Goal: Information Seeking & Learning: Learn about a topic

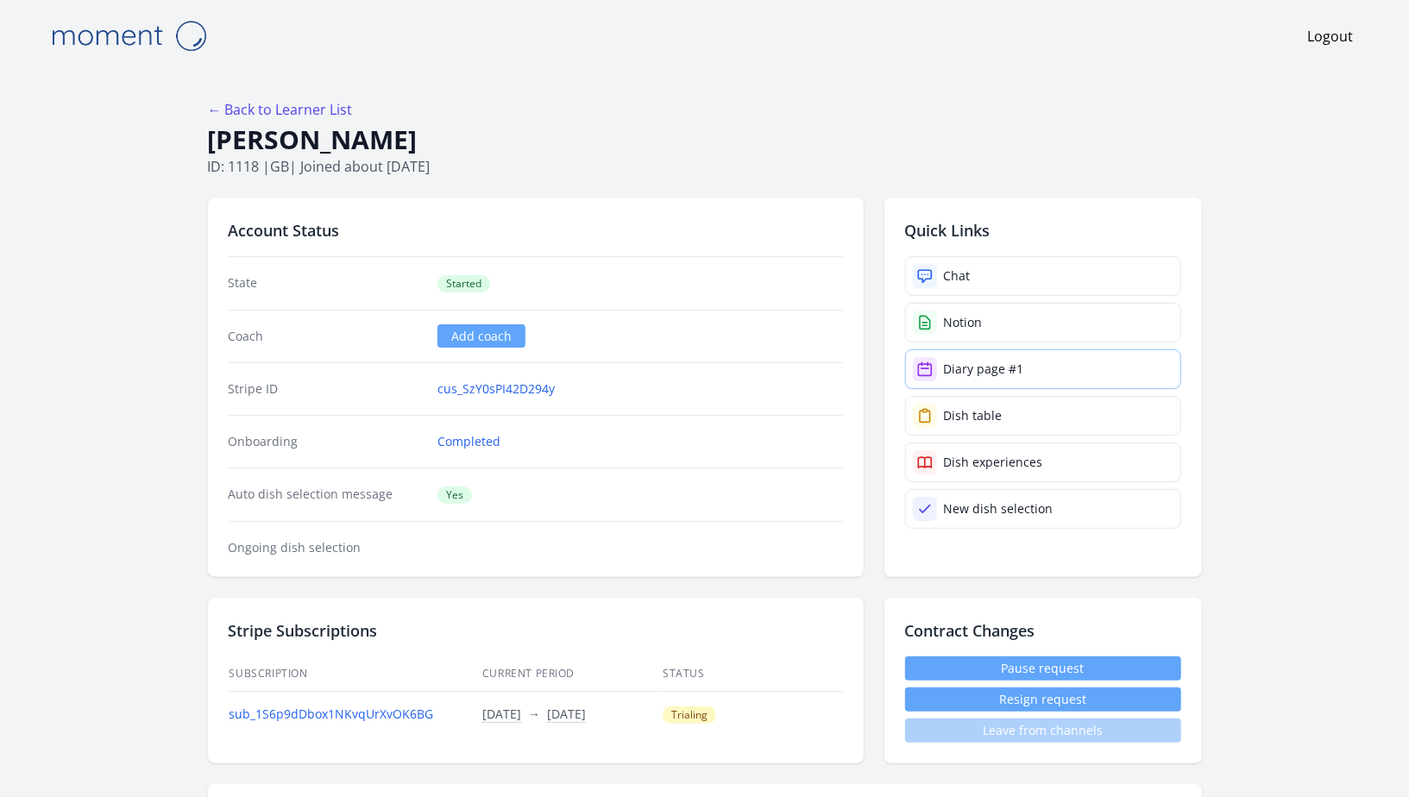
click at [1041, 368] on link "Diary page #1" at bounding box center [1043, 369] width 276 height 40
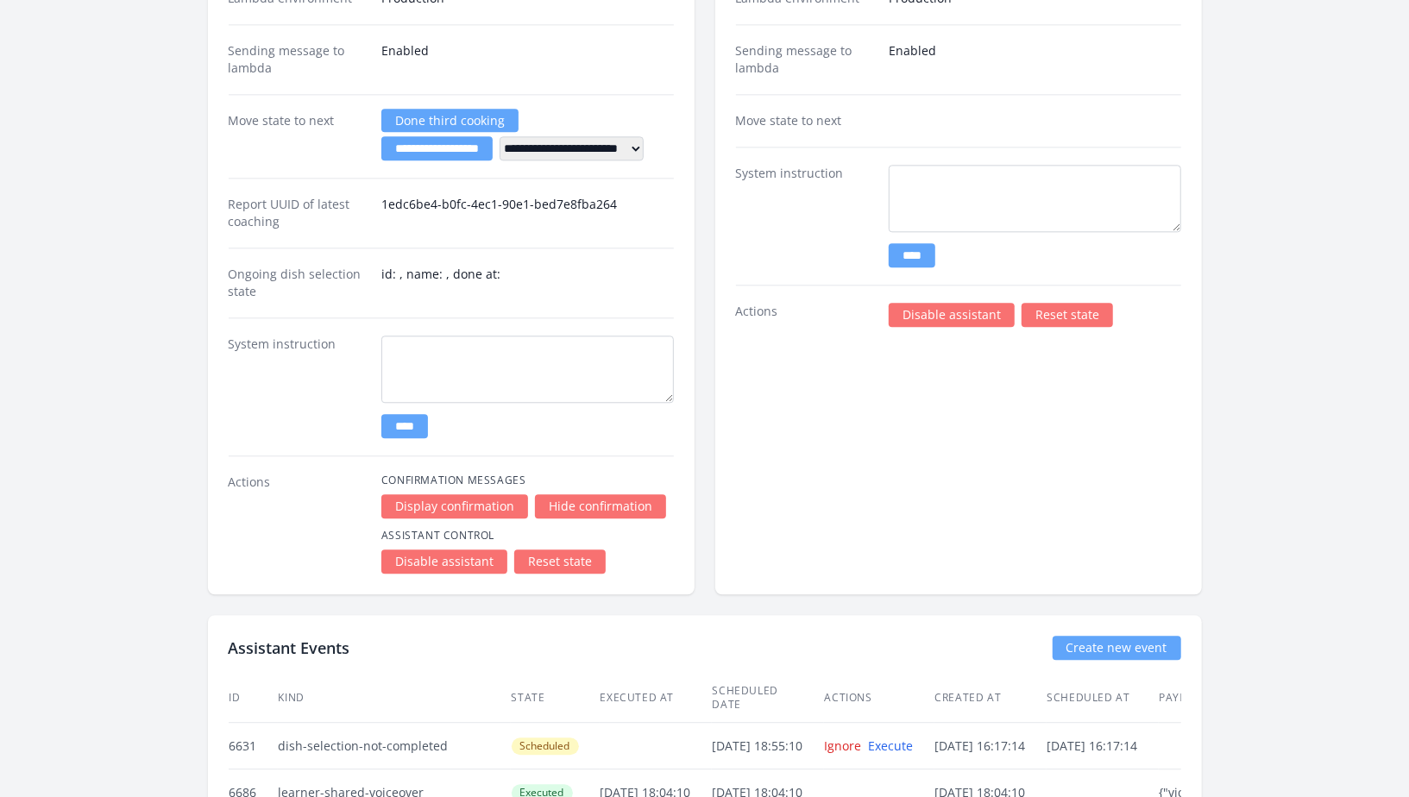
scroll to position [2505, 0]
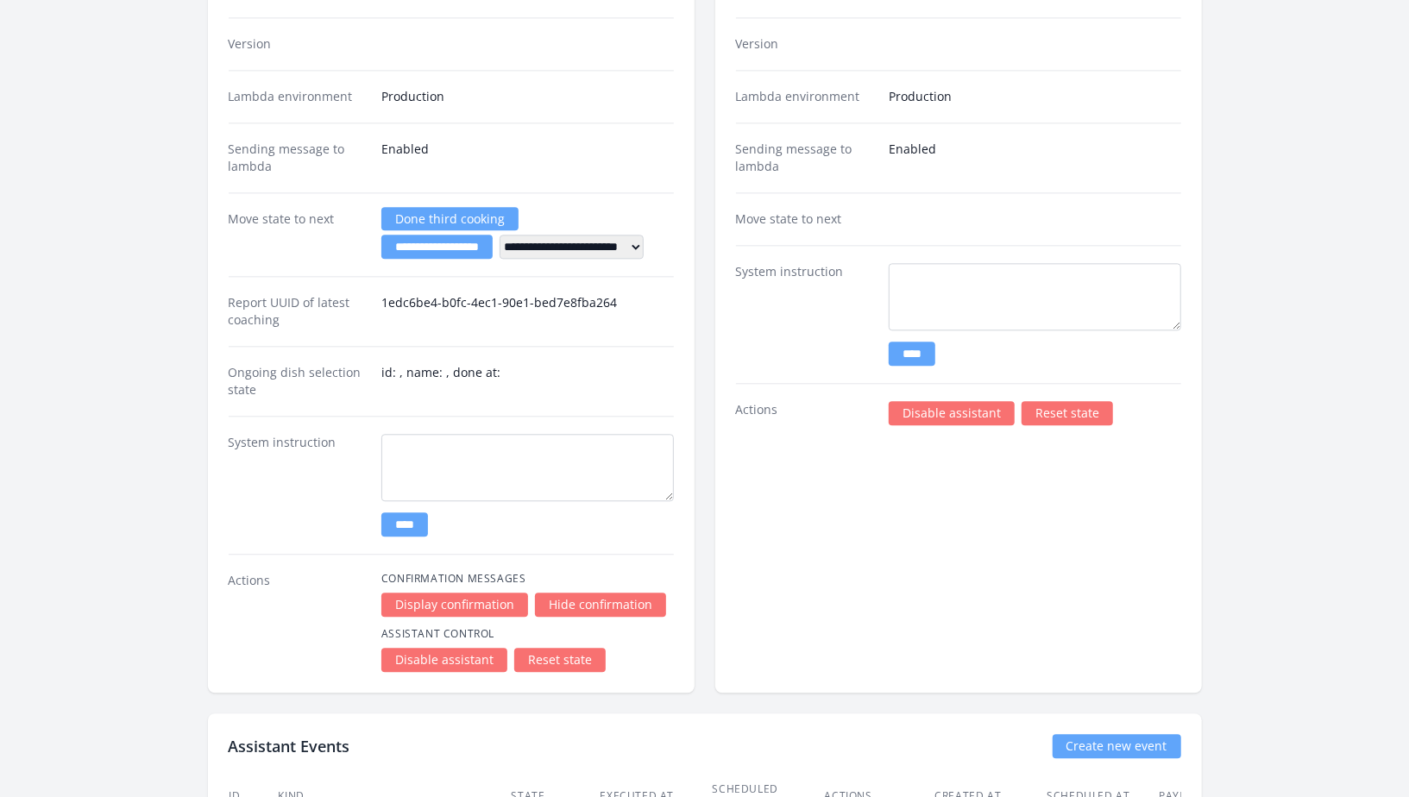
click at [932, 409] on link "Disable assistant" at bounding box center [952, 413] width 126 height 24
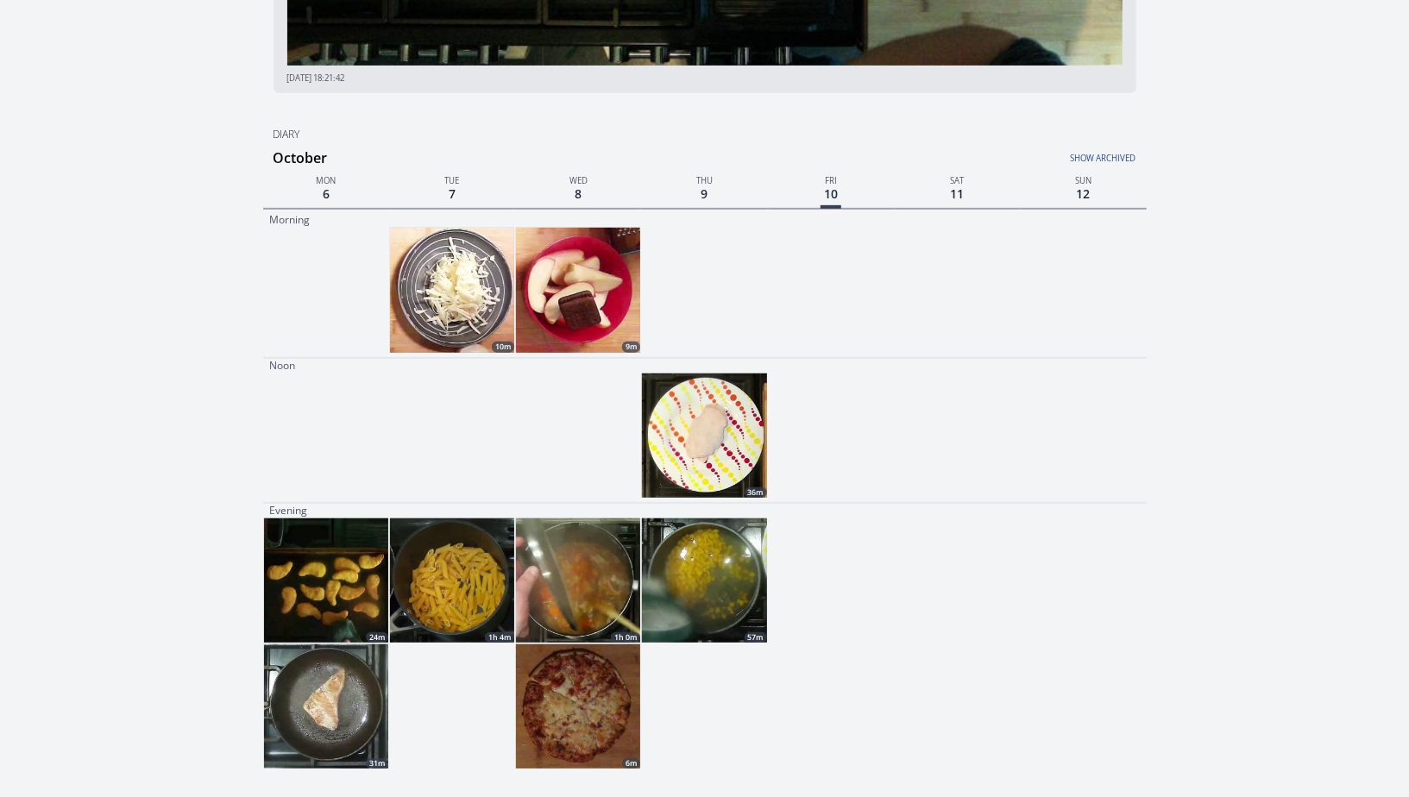
scroll to position [15, 0]
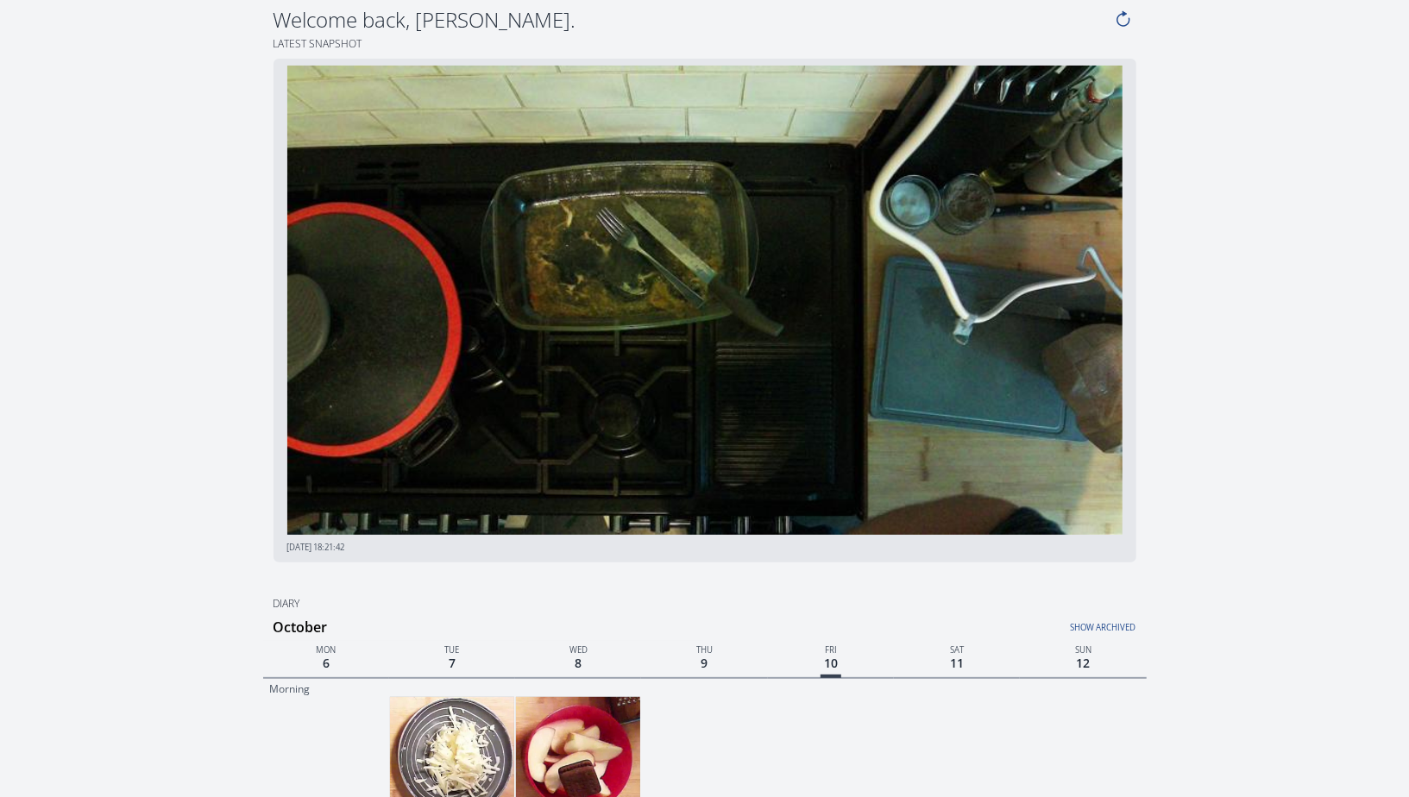
click at [560, 703] on img at bounding box center [578, 759] width 124 height 124
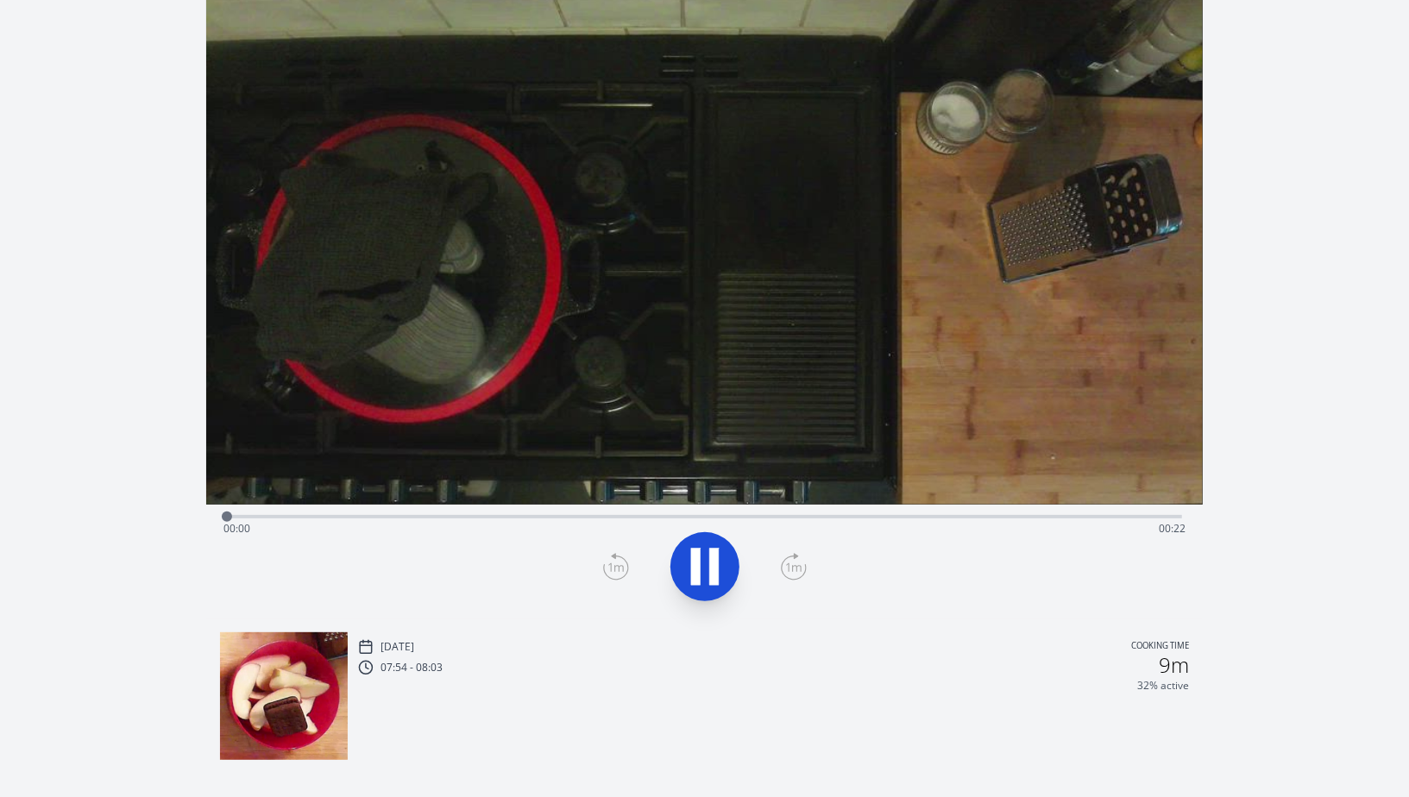
scroll to position [127, 0]
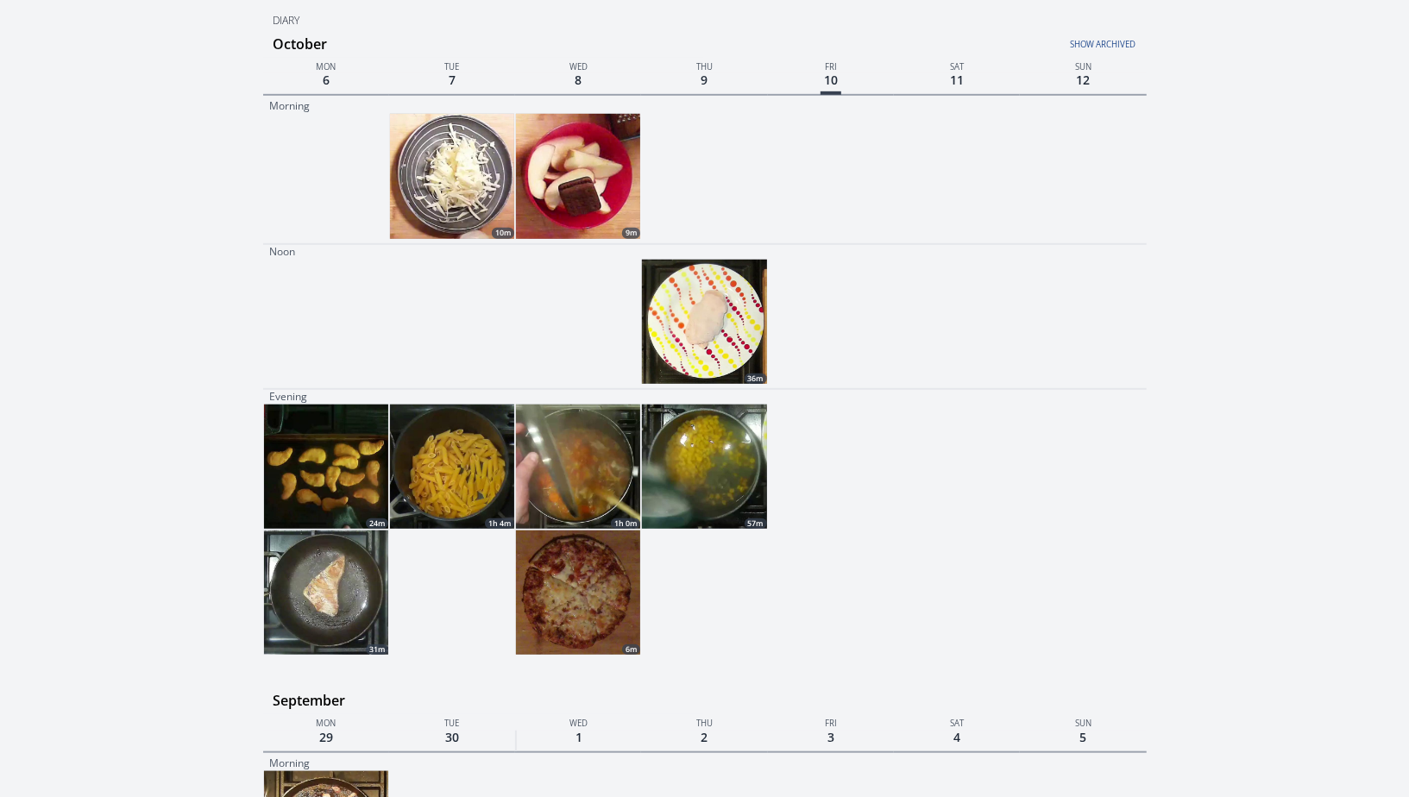
scroll to position [667, 0]
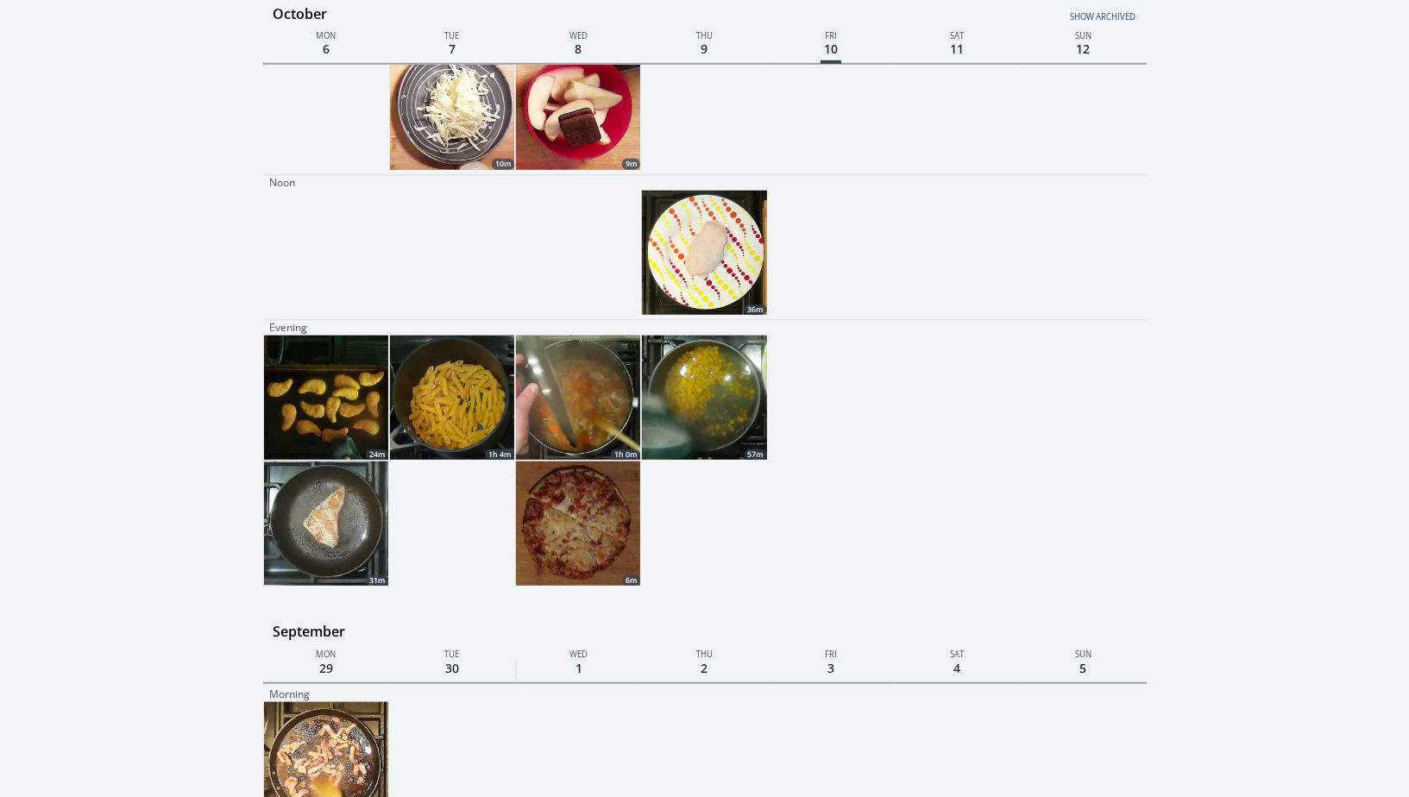
click at [619, 414] on img at bounding box center [578, 398] width 124 height 124
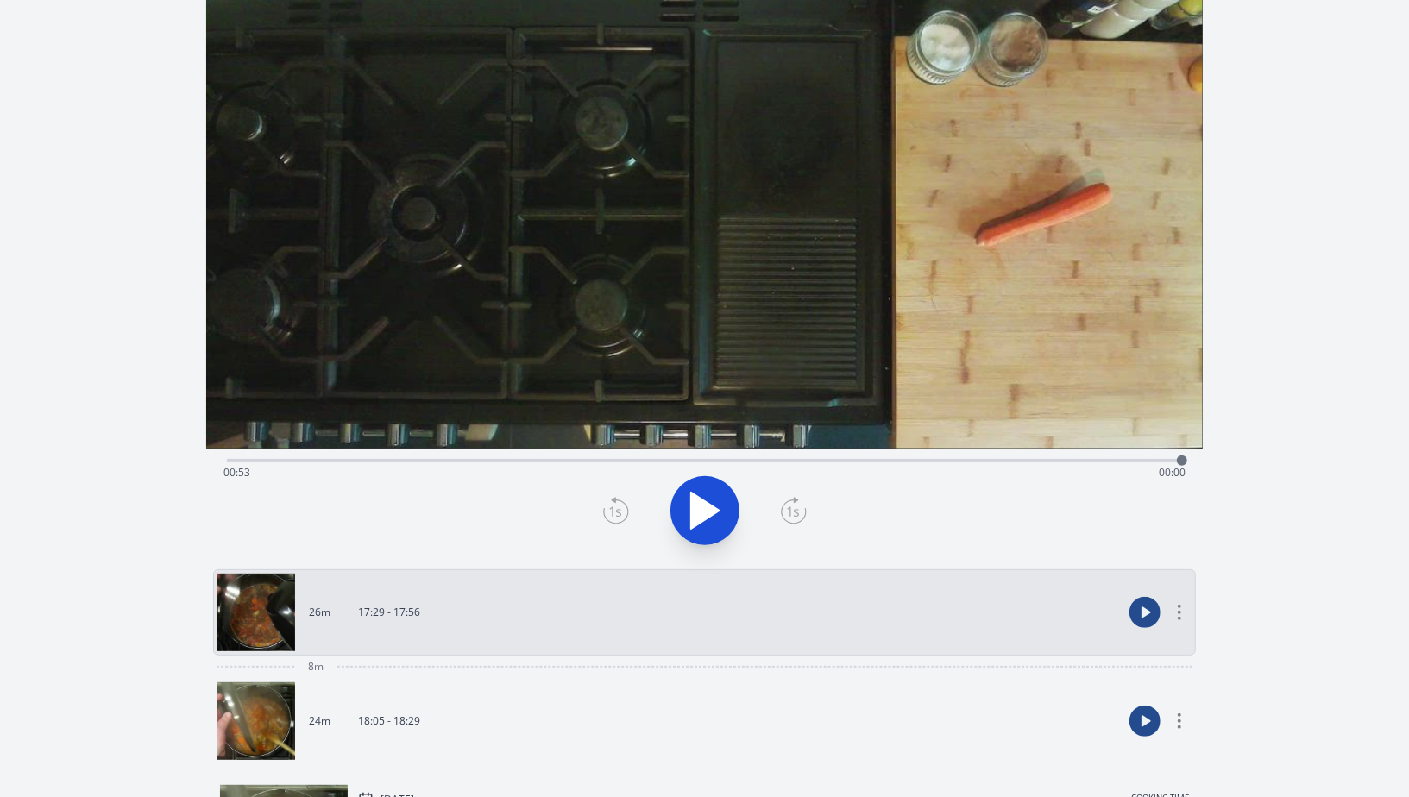
scroll to position [148, 0]
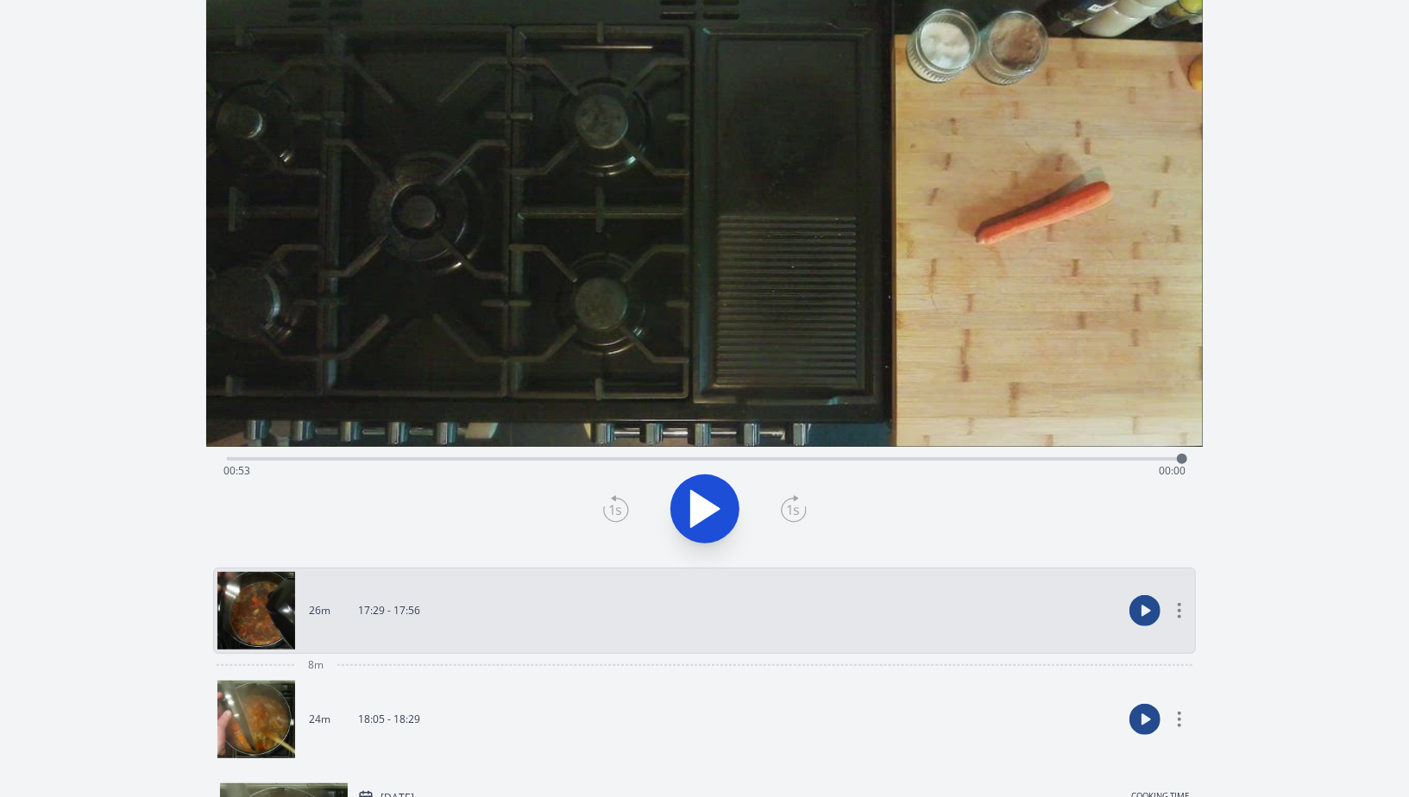
click at [422, 707] on link "24m 18:05 - 18:29" at bounding box center [669, 720] width 905 height 78
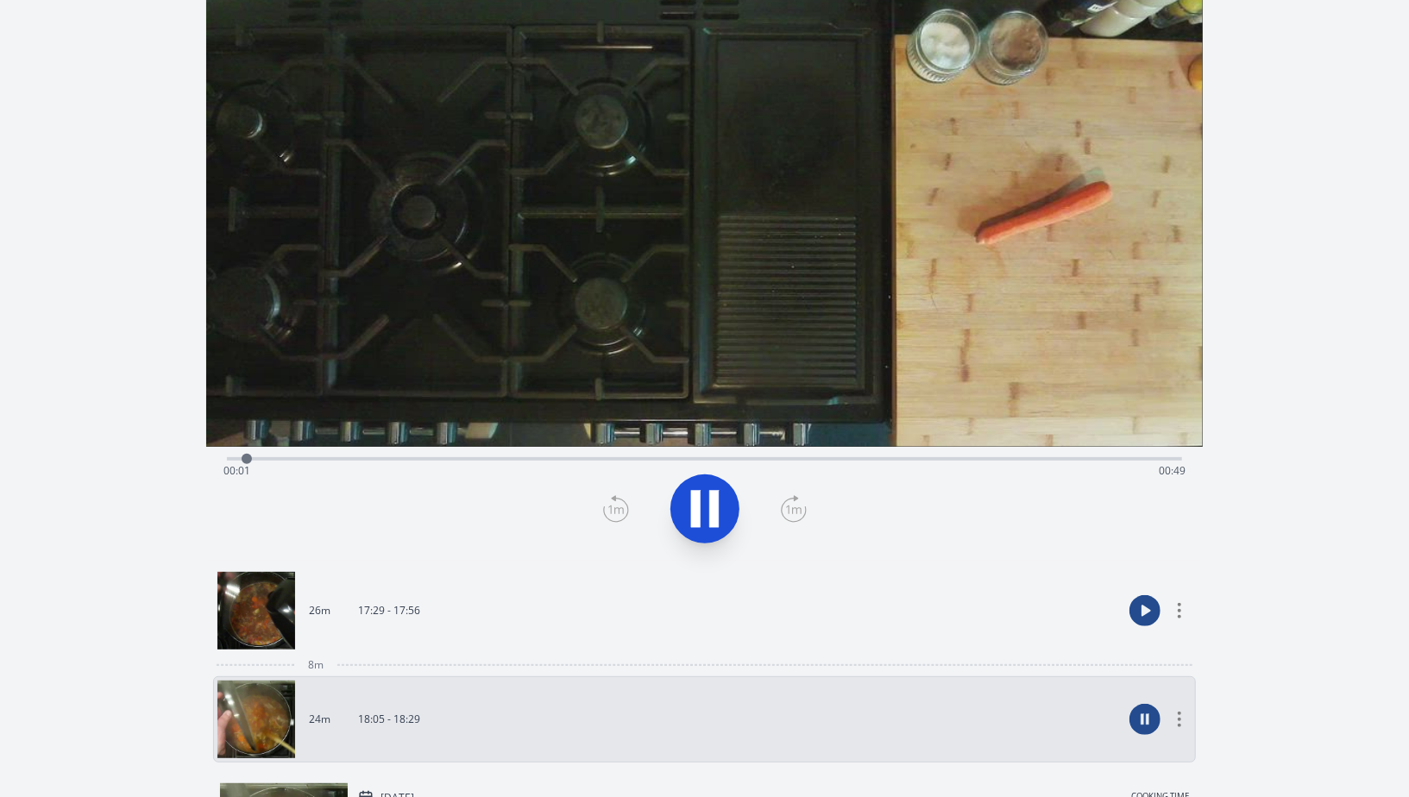
click at [488, 457] on div "Time elapsed: 00:01 Time remaining: 00:49" at bounding box center [704, 471] width 962 height 28
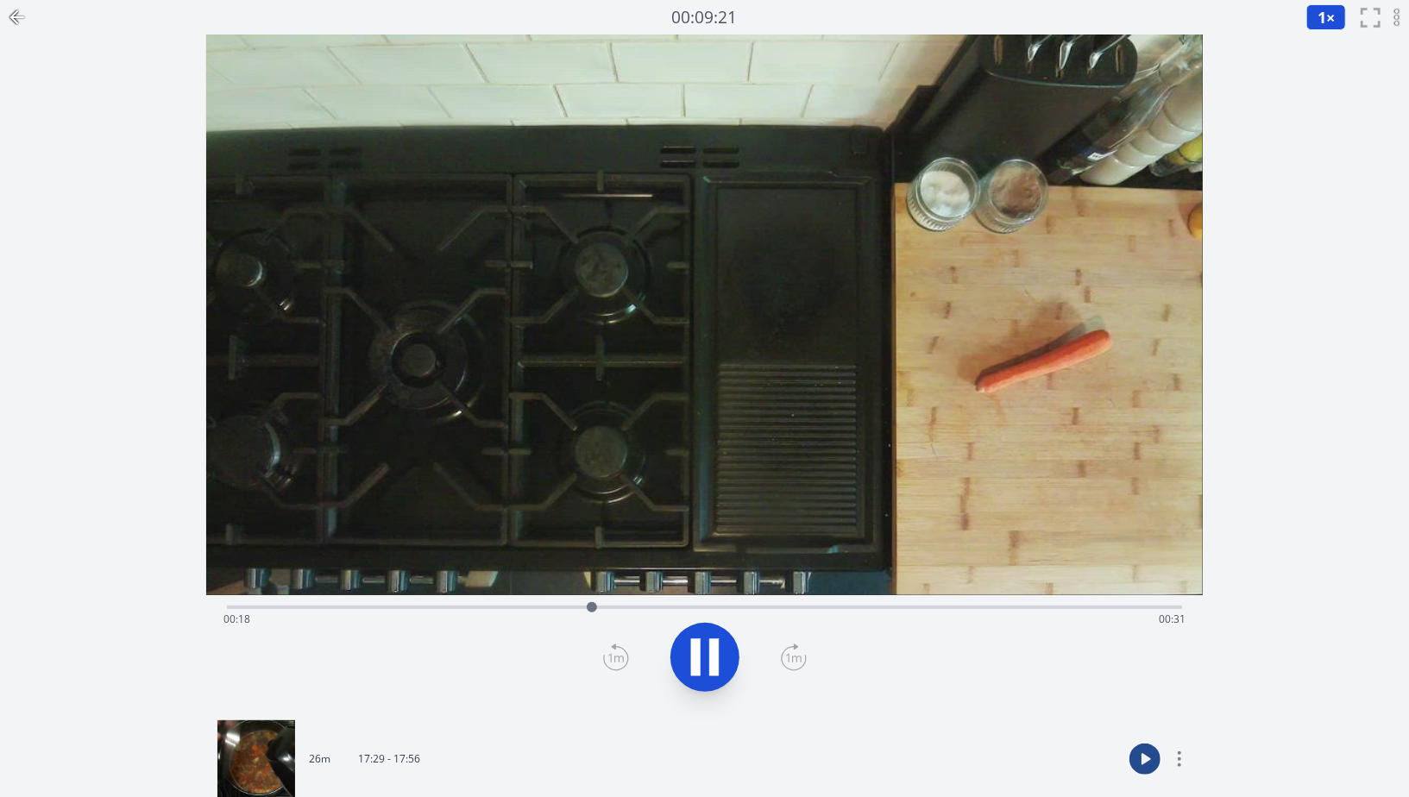
click at [734, 606] on div "Time elapsed: 00:18 Time remaining: 00:31" at bounding box center [704, 620] width 962 height 28
click at [837, 601] on div "Time elapsed: 00:26 Time remaining: 00:23" at bounding box center [704, 605] width 955 height 21
click at [637, 613] on div "Time elapsed: 00:32 Time remaining: 00:18" at bounding box center [704, 620] width 962 height 28
click at [1003, 608] on div "Time elapsed: 00:27 Time remaining: 00:22" at bounding box center [704, 620] width 962 height 28
click at [1104, 598] on div "Time elapsed: 00:40 Time remaining: 00:09" at bounding box center [704, 605] width 955 height 21
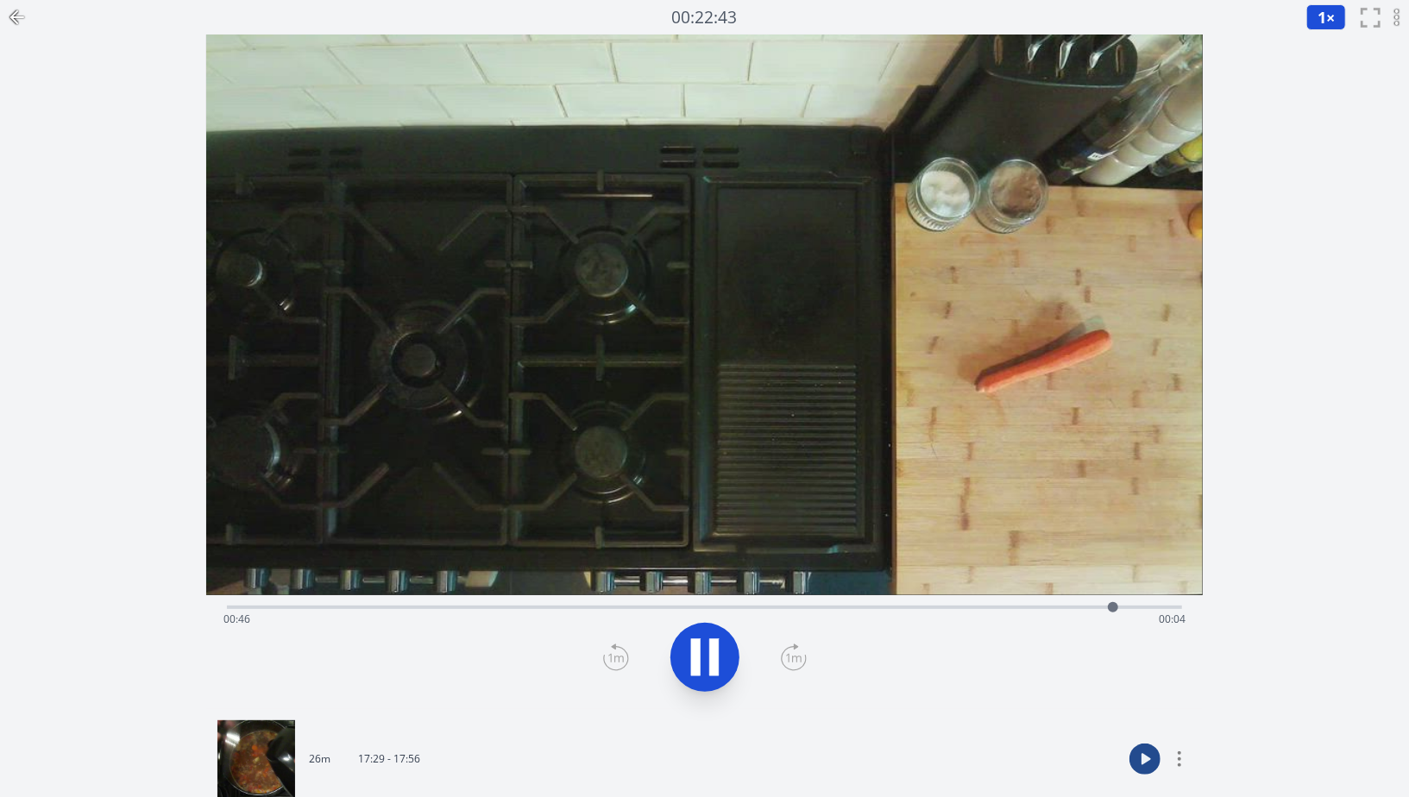
click at [1119, 605] on div at bounding box center [1113, 607] width 26 height 26
click at [876, 608] on div "Time elapsed: 00:46 Time remaining: 00:03" at bounding box center [704, 620] width 962 height 28
click at [840, 597] on div "Time elapsed: 00:33 Time remaining: 00:16" at bounding box center [704, 605] width 955 height 21
click at [818, 600] on div "Time elapsed: 00:32 Time remaining: 00:18" at bounding box center [704, 605] width 955 height 21
click at [781, 597] on div "Time elapsed: 00:31 Time remaining: 00:19" at bounding box center [704, 605] width 955 height 21
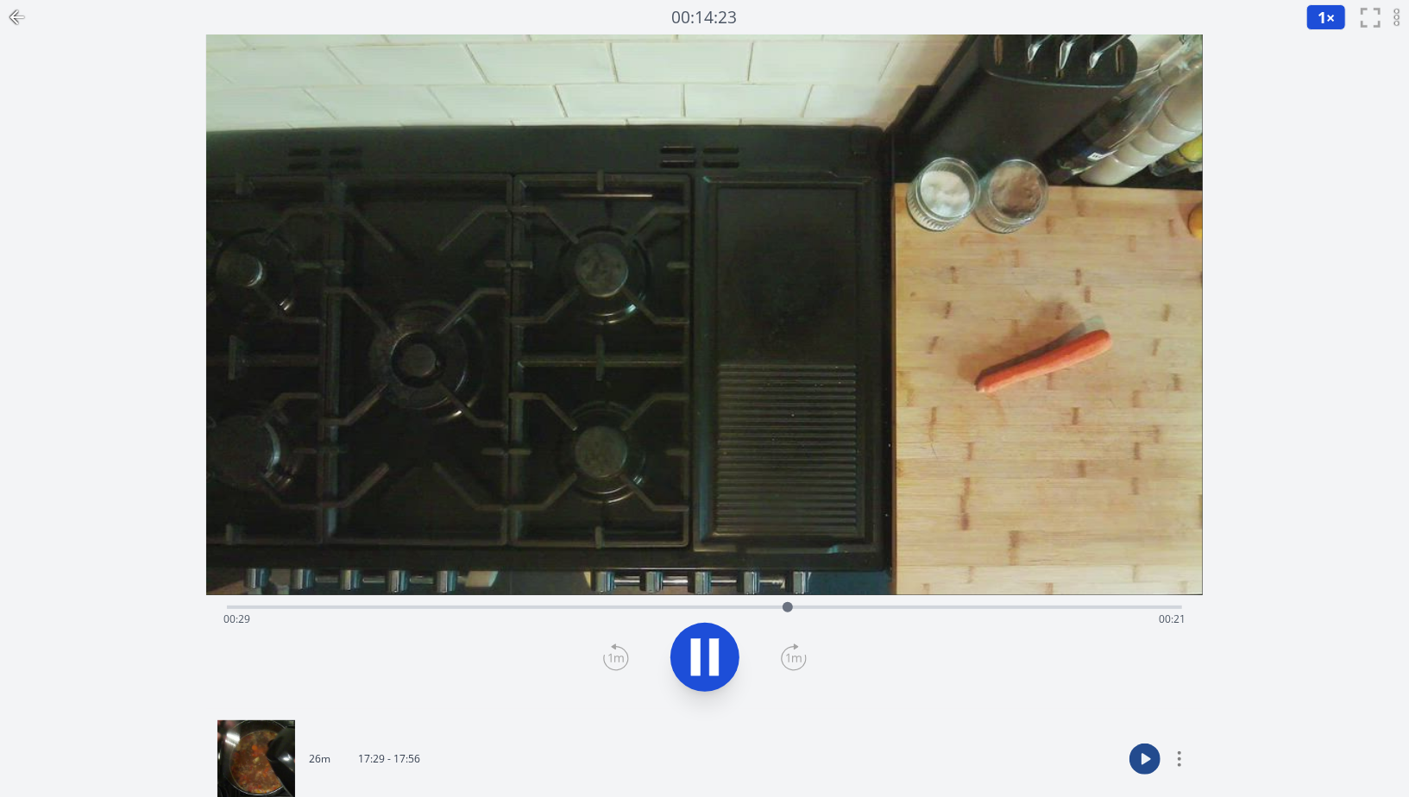
click at [730, 597] on div "Time elapsed: 00:29 Time remaining: 00:21" at bounding box center [704, 605] width 955 height 21
click at [795, 608] on div "Time elapsed: 00:26 Time remaining: 00:23" at bounding box center [704, 620] width 962 height 28
click at [11, 8] on icon at bounding box center [17, 17] width 21 height 21
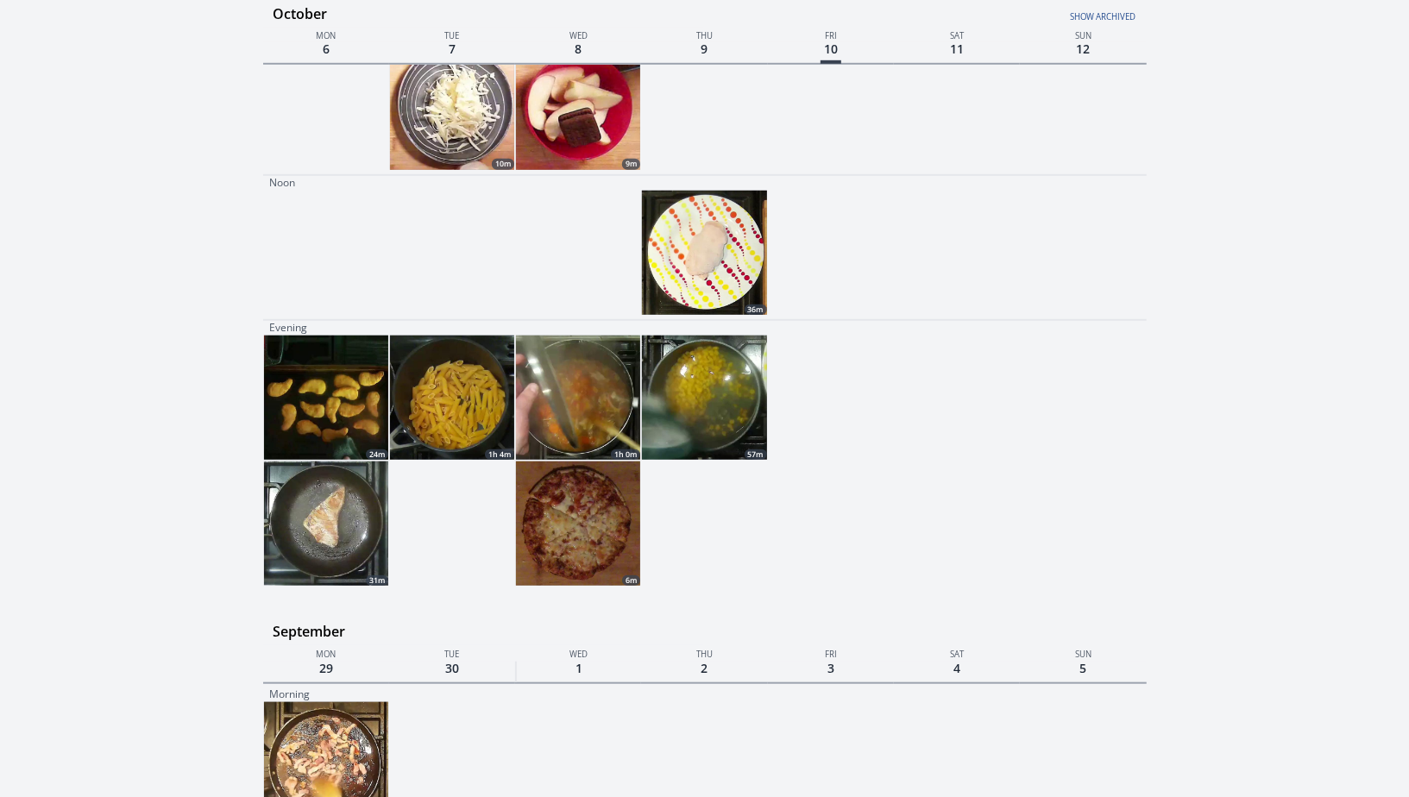
click at [437, 384] on img at bounding box center [452, 398] width 124 height 124
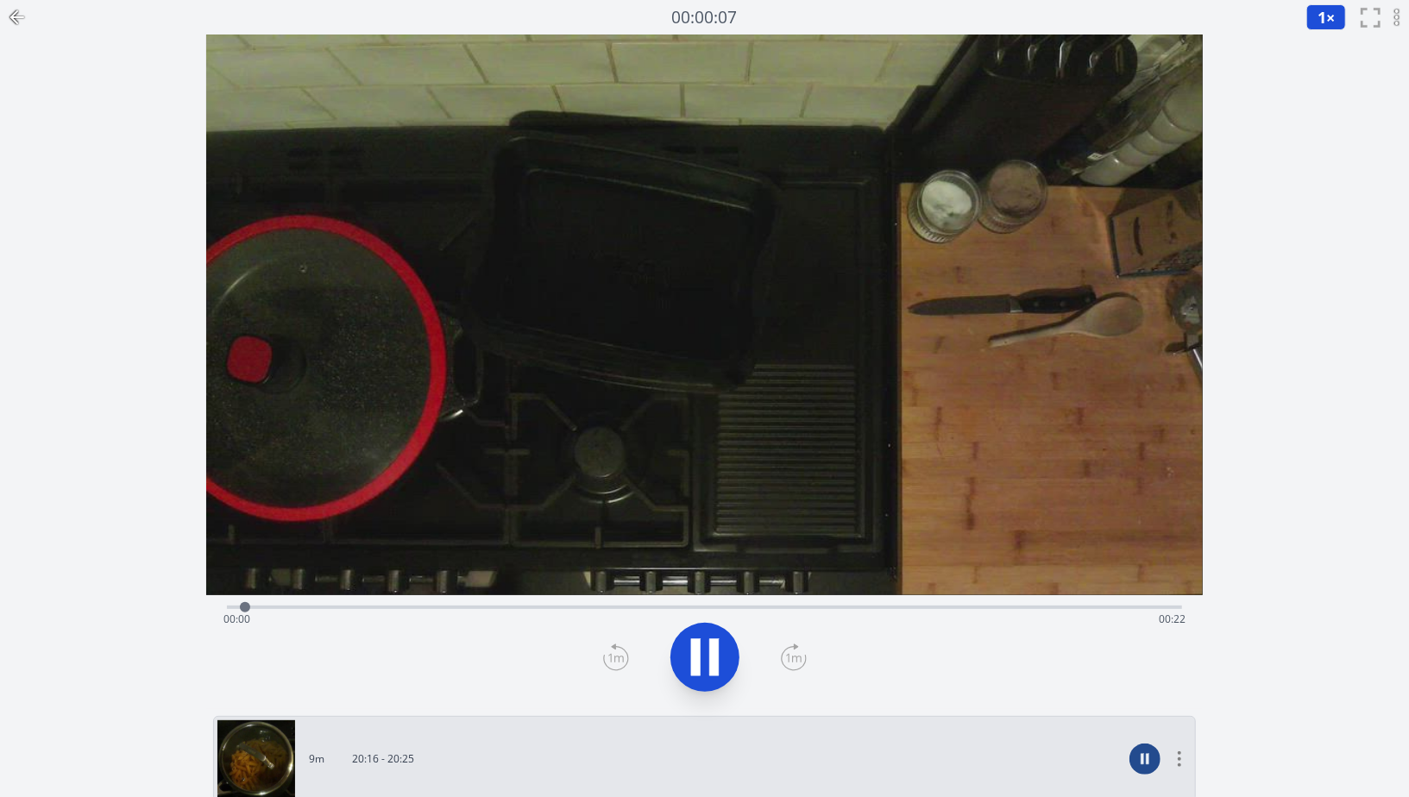
click at [551, 602] on div "Time elapsed: 00:00 Time remaining: 00:22" at bounding box center [704, 605] width 955 height 21
click at [764, 600] on div "Time elapsed: 00:07 Time remaining: 00:14" at bounding box center [704, 605] width 955 height 21
click at [1014, 607] on div "Time elapsed: 00:12 Time remaining: 00:09" at bounding box center [704, 620] width 962 height 28
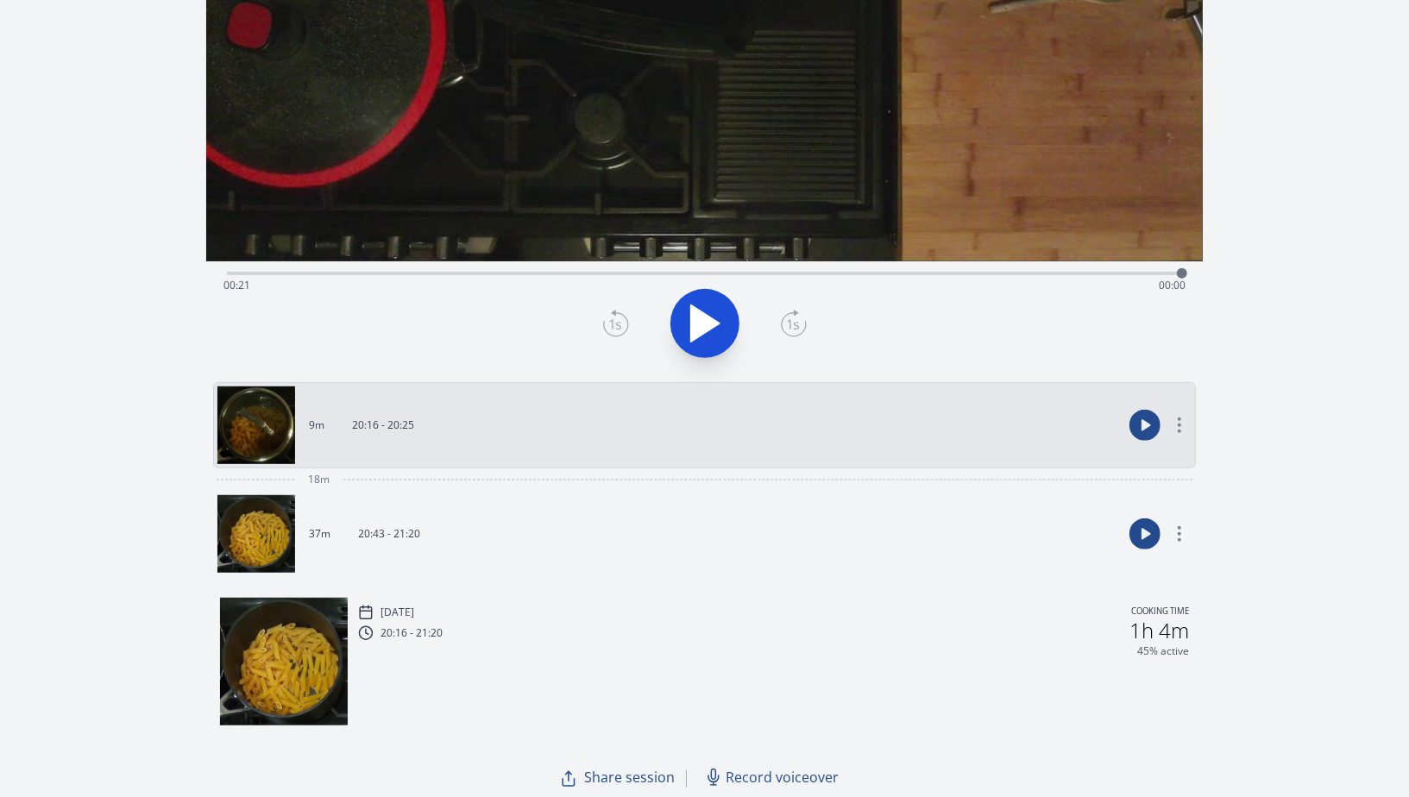
click at [377, 536] on p "20:43 - 21:20" at bounding box center [389, 534] width 62 height 14
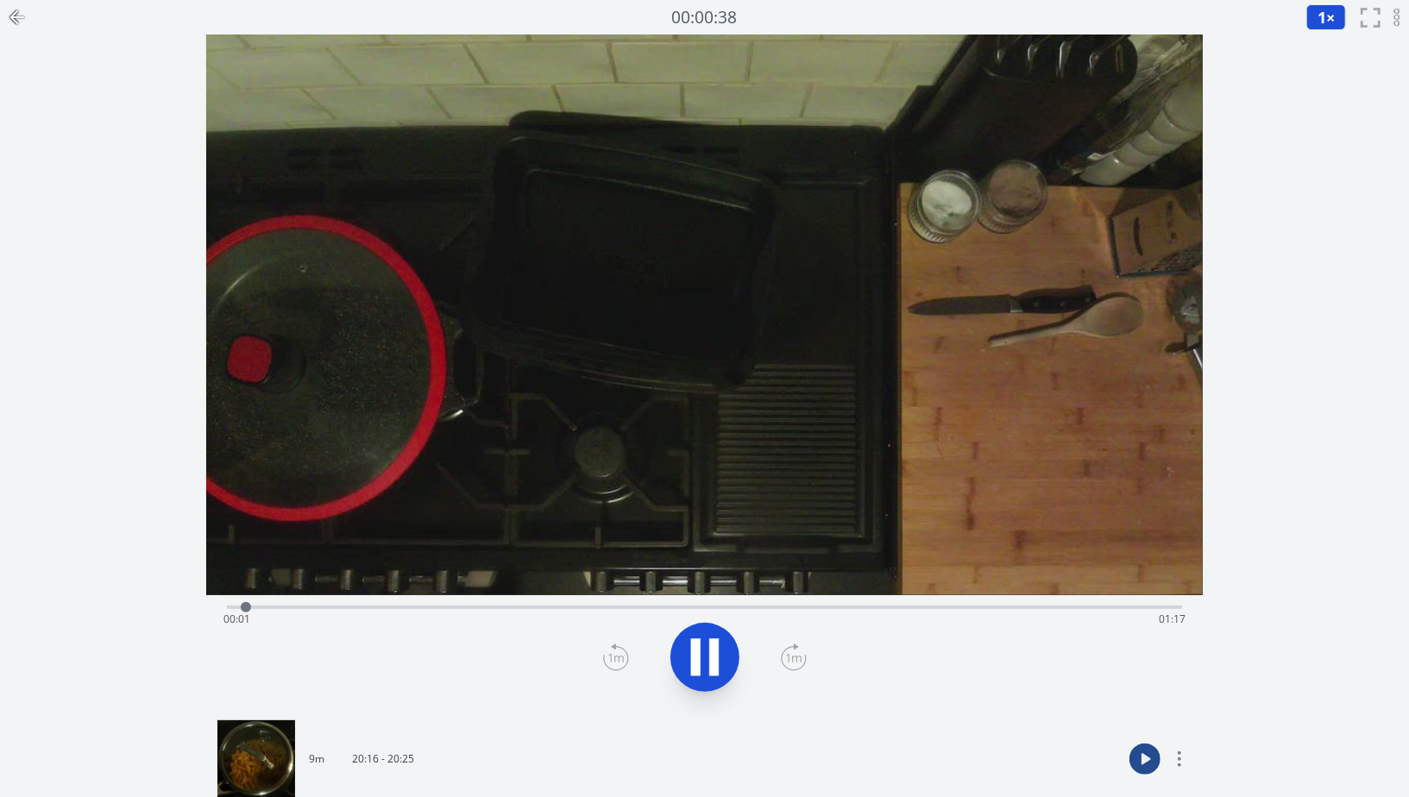
click at [601, 605] on div "Time elapsed: 00:01 Time remaining: 01:17" at bounding box center [704, 605] width 955 height 21
click at [764, 617] on div "Time elapsed: 00:31 Time remaining: 00:46" at bounding box center [704, 620] width 962 height 28
click at [887, 603] on div "Time elapsed: 00:44 Time remaining: 00:34" at bounding box center [704, 605] width 955 height 21
click at [1006, 598] on div "Time elapsed: 00:55 Time remaining: 00:22" at bounding box center [704, 605] width 955 height 21
click at [16, 26] on icon at bounding box center [17, 17] width 21 height 21
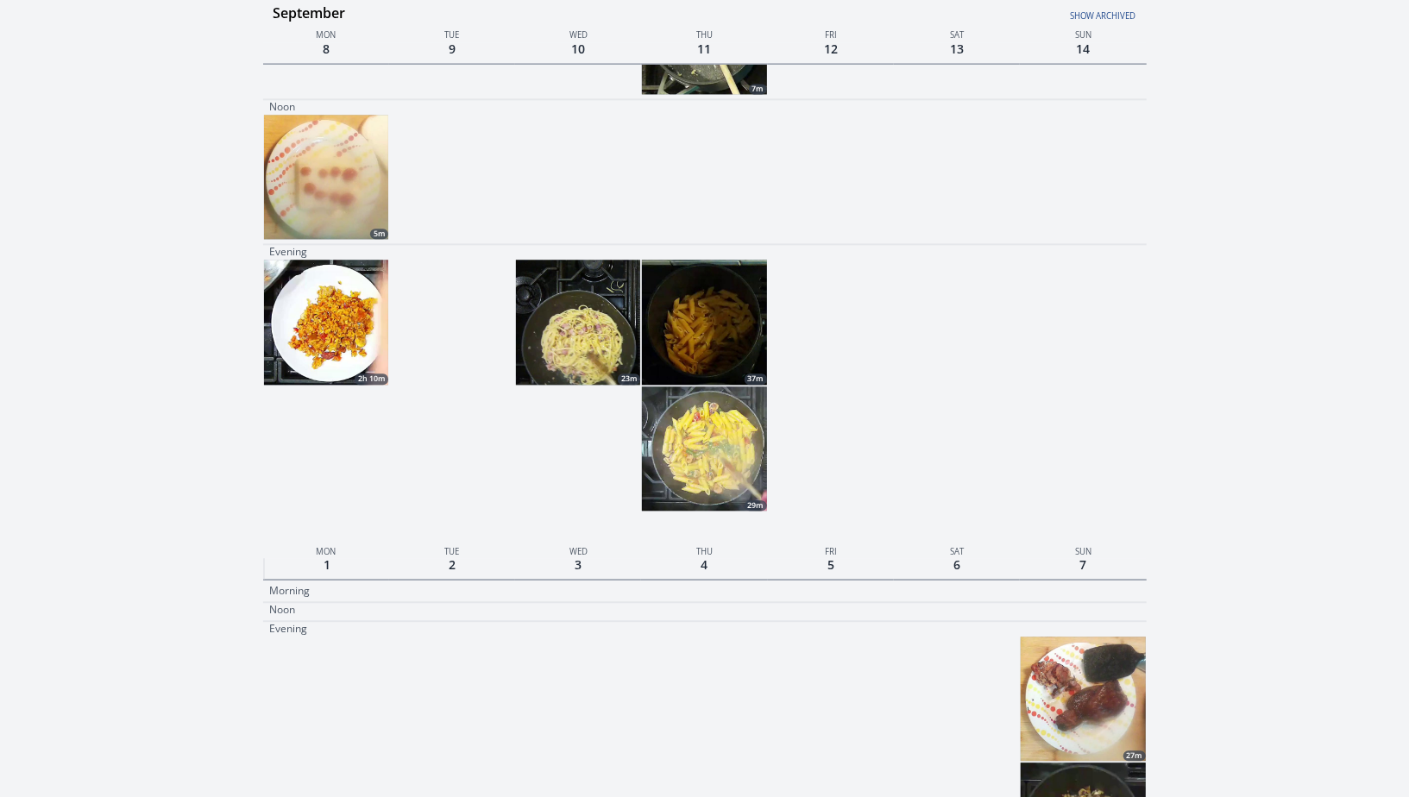
scroll to position [2561, 0]
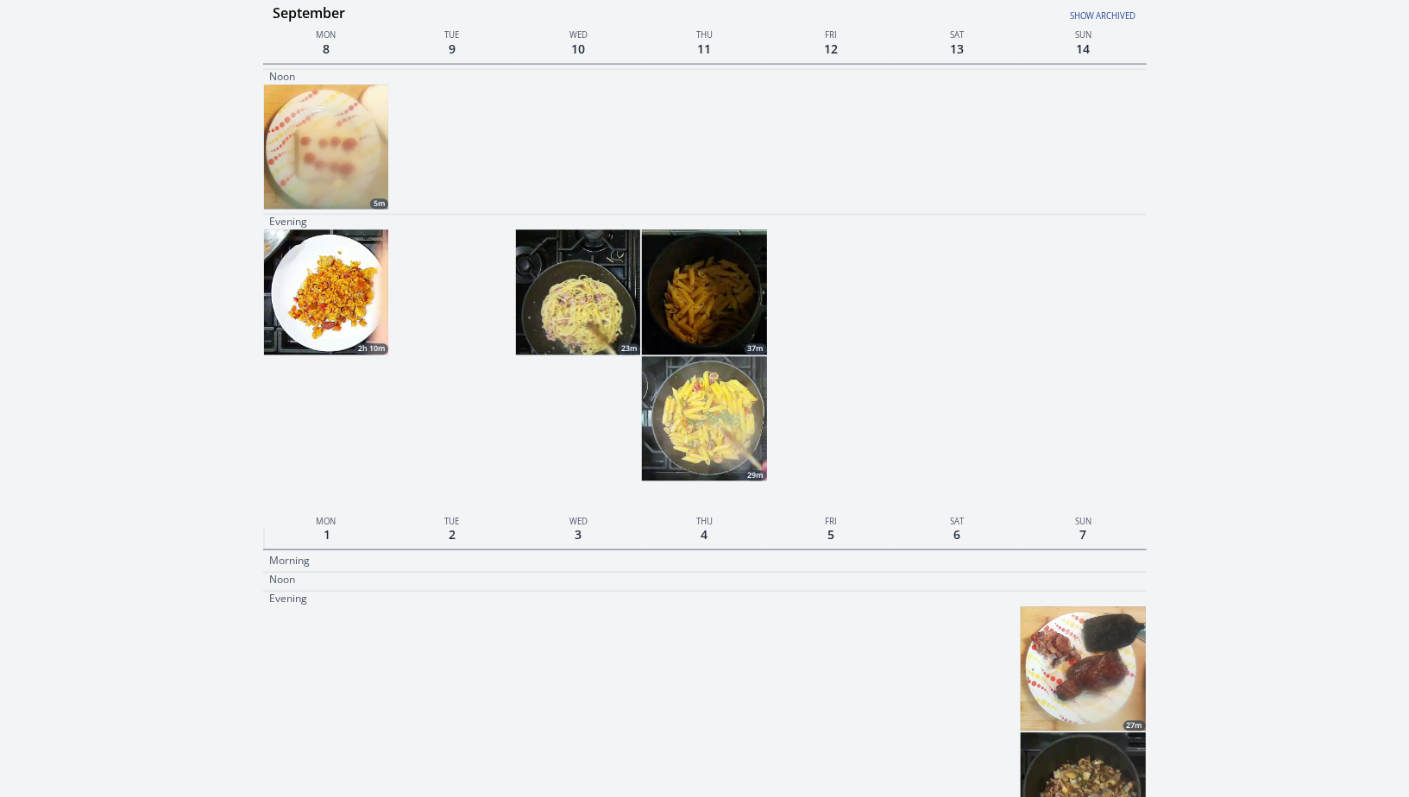
click at [733, 430] on img at bounding box center [704, 418] width 124 height 124
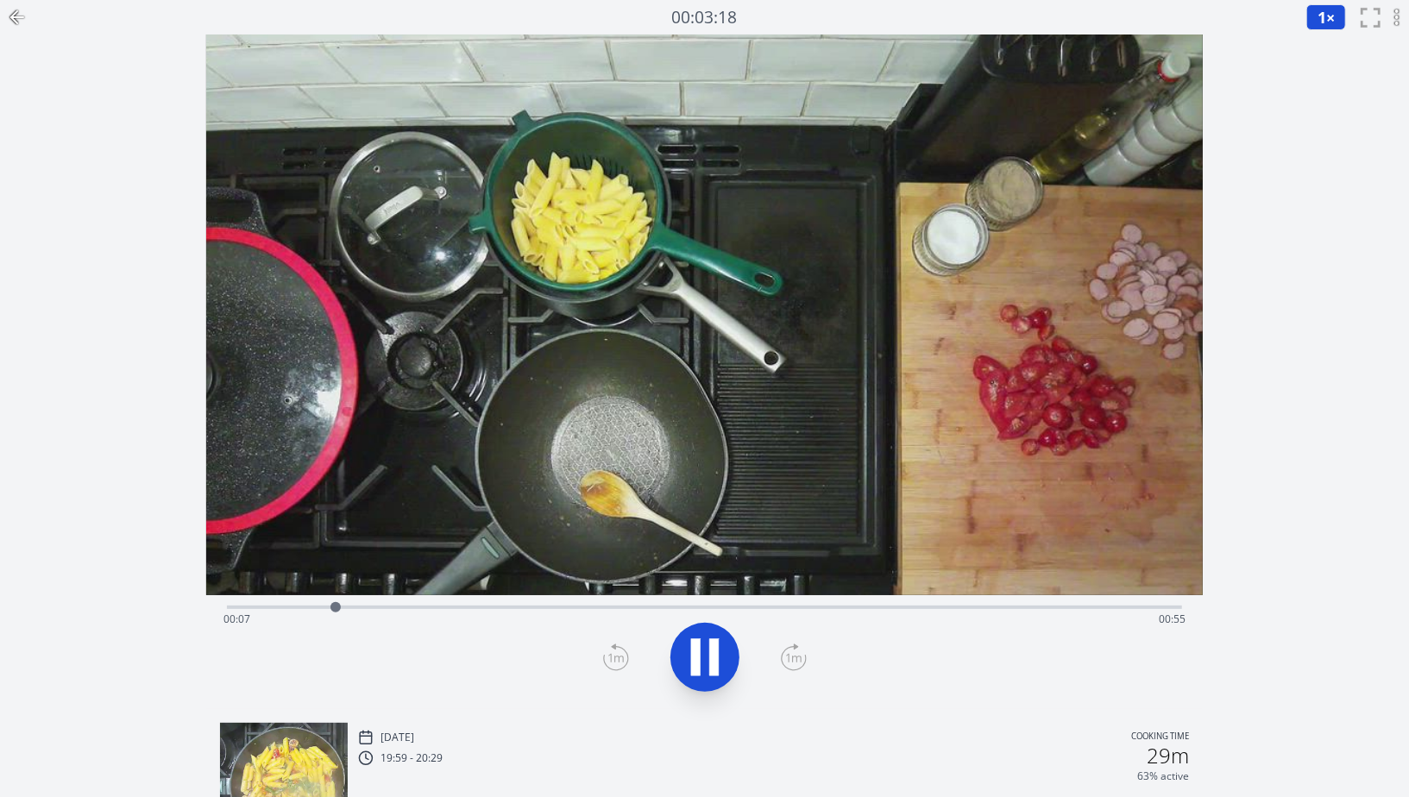
click at [387, 609] on div "Time elapsed: 00:07 Time remaining: 00:55" at bounding box center [704, 620] width 962 height 28
click at [543, 601] on div "Time elapsed: 00:10 Time remaining: 00:51" at bounding box center [704, 605] width 955 height 21
click at [617, 606] on div "Time elapsed: 00:20 Time remaining: 00:41" at bounding box center [704, 620] width 962 height 28
click at [757, 599] on div "Time elapsed: 00:25 Time remaining: 00:37" at bounding box center [704, 605] width 955 height 21
click at [874, 612] on div "Time elapsed: 00:34 Time remaining: 00:28" at bounding box center [704, 620] width 962 height 28
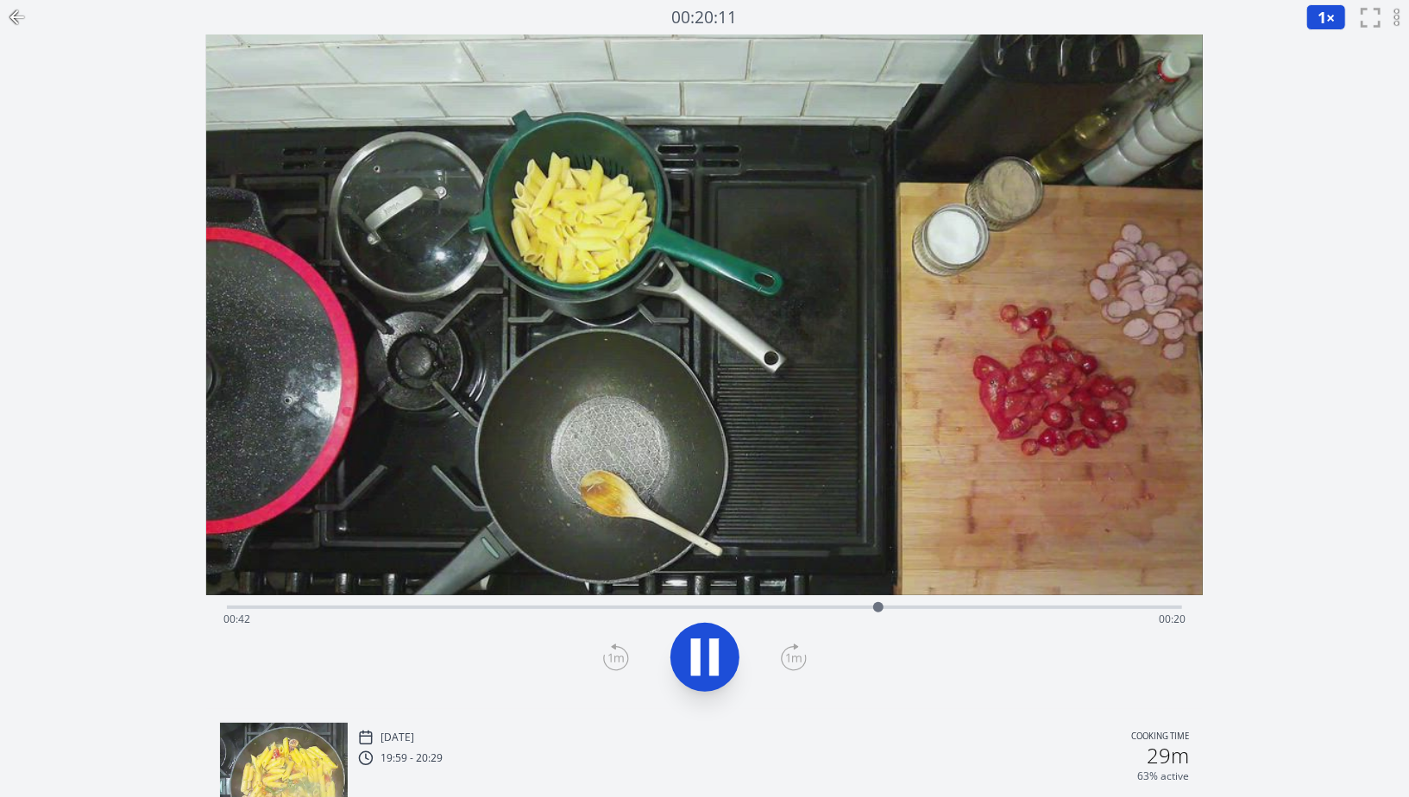
click at [976, 619] on div "Time elapsed: 00:42 Time remaining: 00:20" at bounding box center [704, 620] width 962 height 28
click at [1091, 630] on div "Time elapsed: 00:48 Time remaining: 00:13" at bounding box center [704, 620] width 962 height 28
click at [1047, 627] on div "Time elapsed: 00:57 Time remaining: 00:05" at bounding box center [704, 620] width 962 height 28
click at [999, 607] on div "Time elapsed: 00:53 Time remaining: 00:09" at bounding box center [704, 620] width 962 height 28
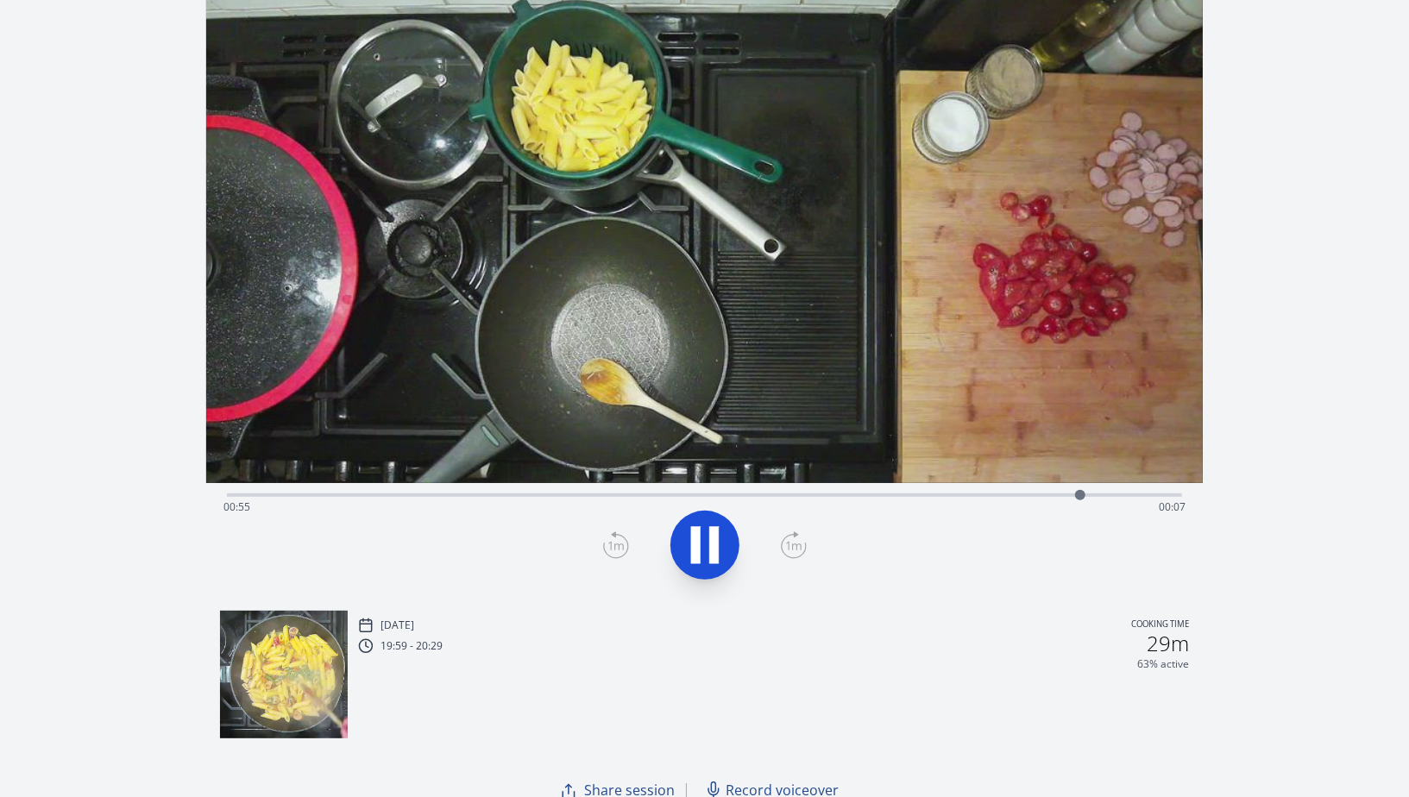
scroll to position [110, 0]
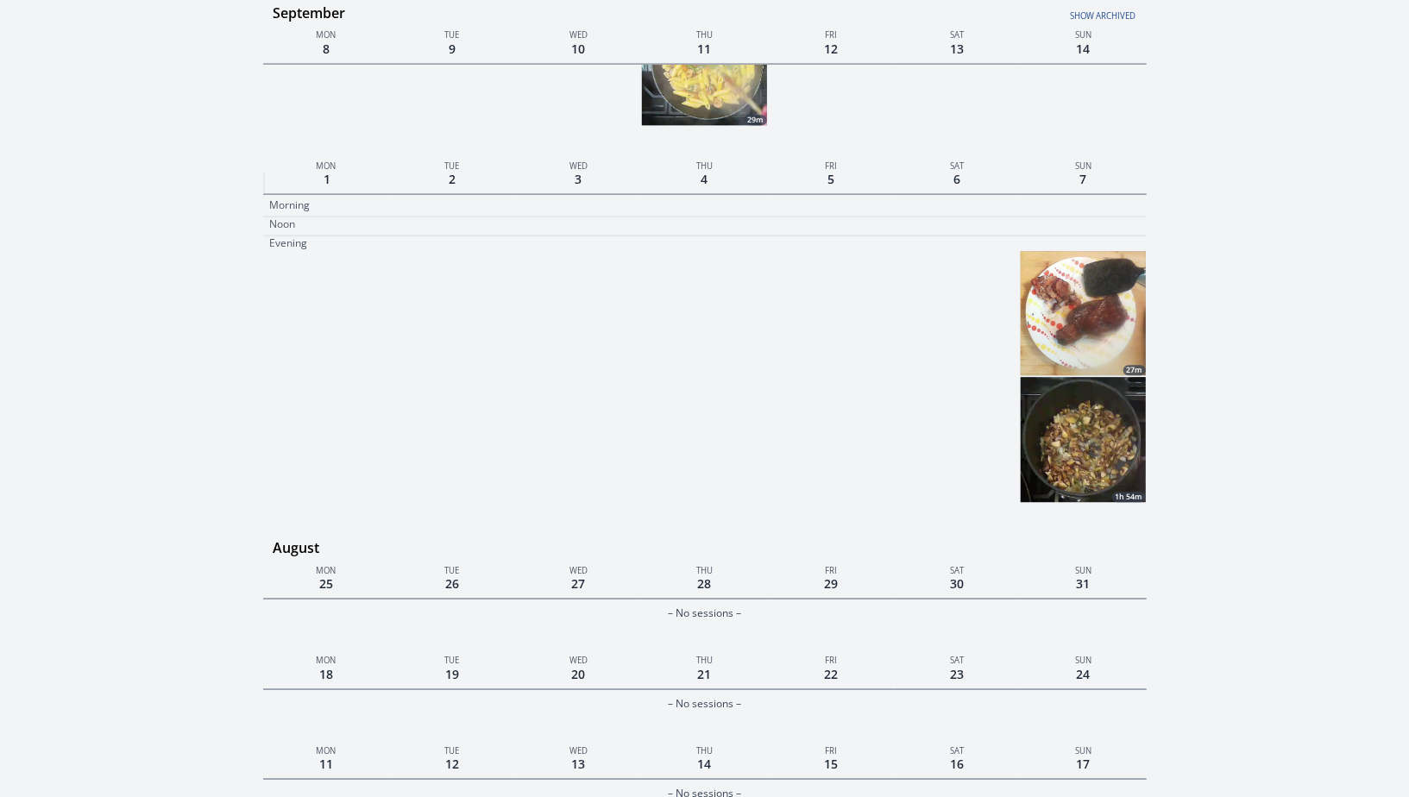
scroll to position [2857, 0]
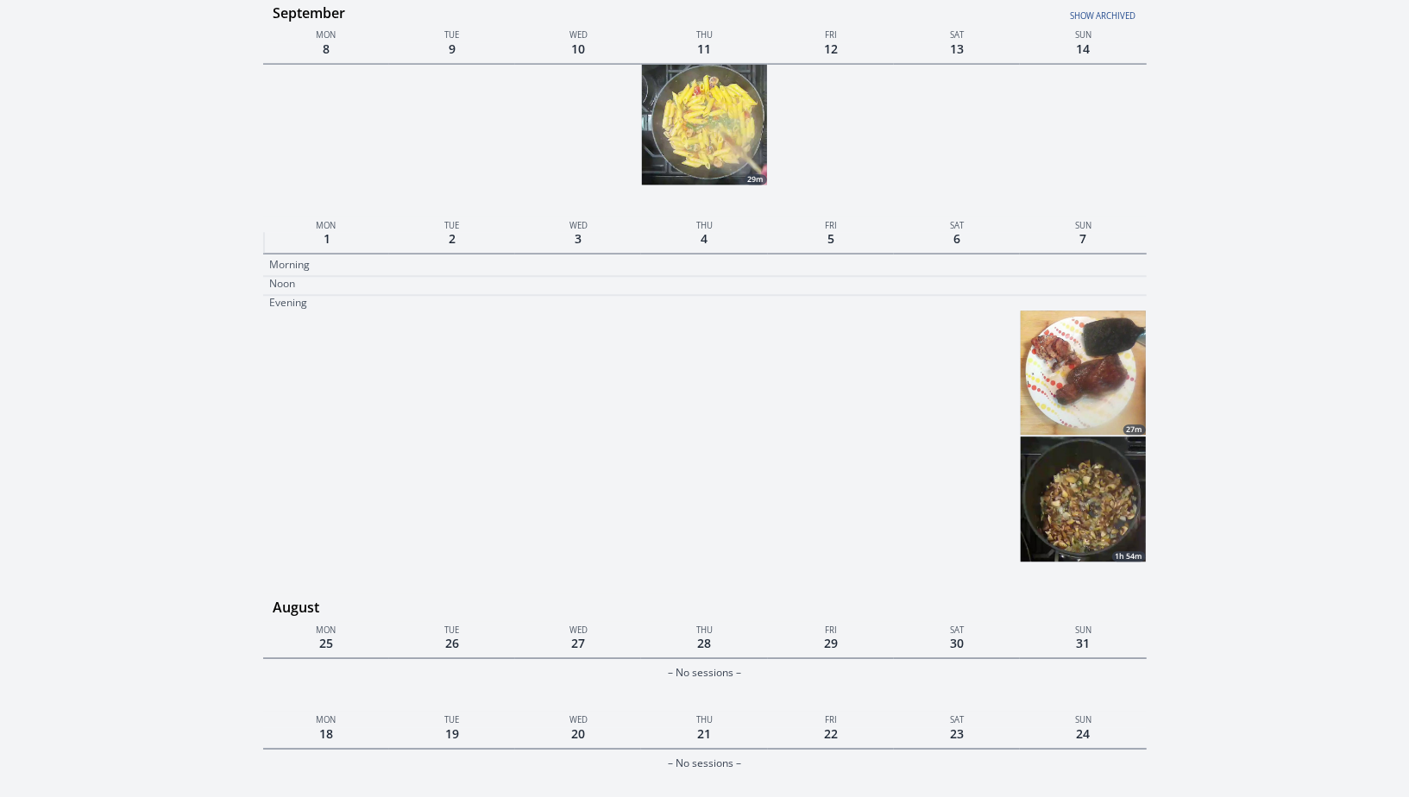
click at [1096, 437] on img at bounding box center [1083, 499] width 124 height 124
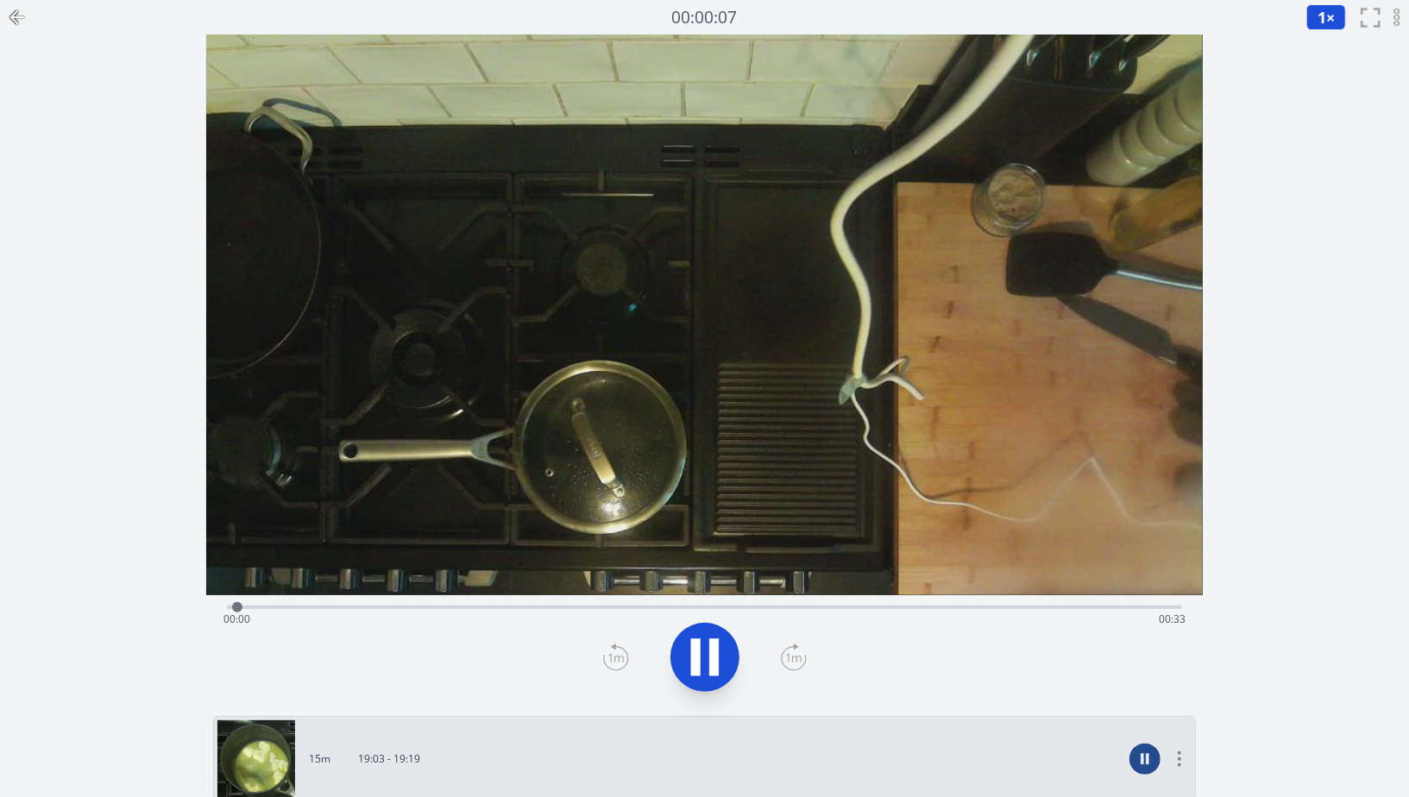
click at [513, 603] on div "Time elapsed: 00:00 Time remaining: 00:33" at bounding box center [704, 605] width 955 height 21
click at [664, 604] on div "Time elapsed: 00:10 Time remaining: 00:24" at bounding box center [704, 605] width 955 height 21
click at [811, 606] on div "Time elapsed: 00:15 Time remaining: 00:18" at bounding box center [704, 620] width 962 height 28
click at [985, 606] on div "Time elapsed: 00:20 Time remaining: 00:13" at bounding box center [704, 620] width 962 height 28
click at [1079, 607] on div "Time elapsed: 00:26 Time remaining: 00:07" at bounding box center [704, 620] width 962 height 28
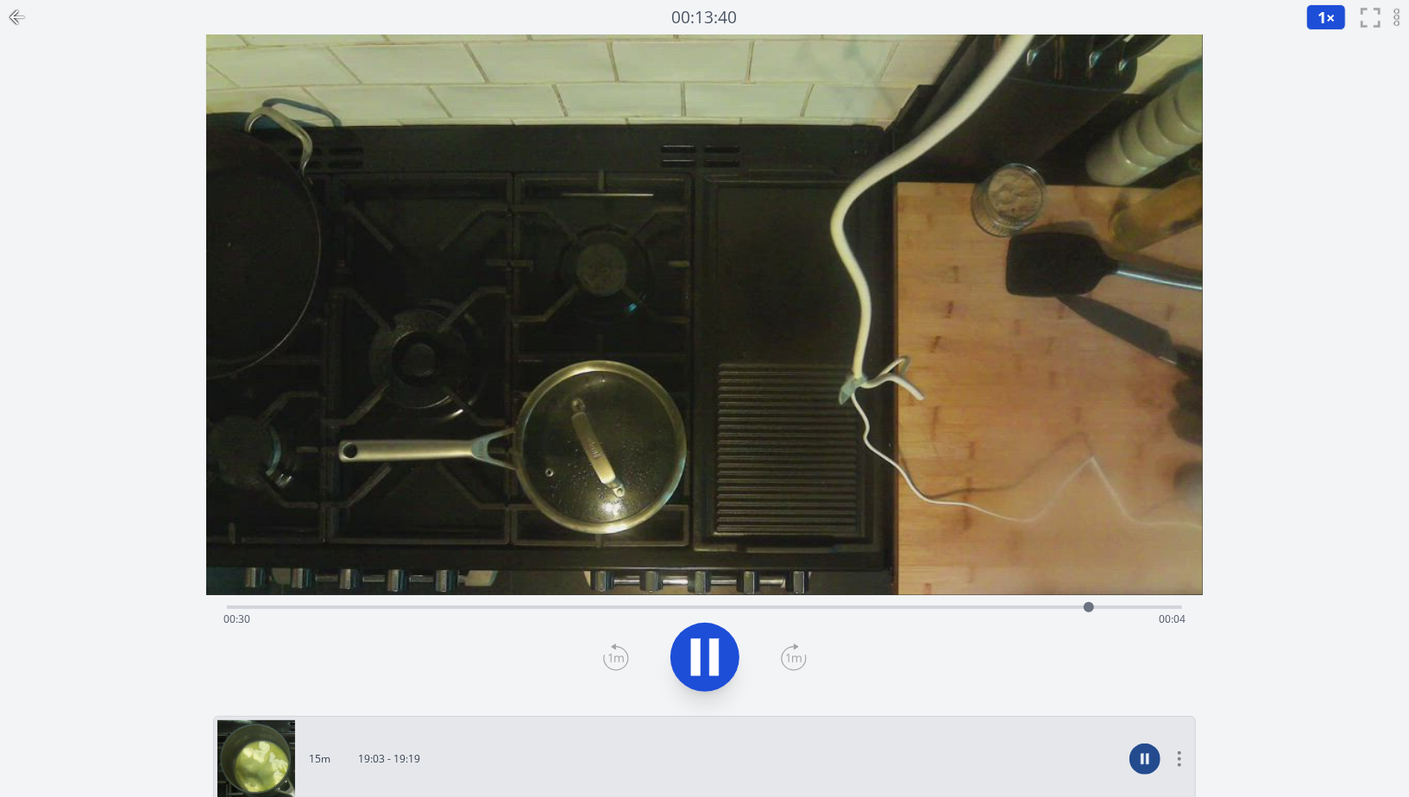
click at [1140, 611] on div "Time elapsed: 00:30 Time remaining: 00:04" at bounding box center [704, 620] width 962 height 28
click at [1167, 607] on div "Time elapsed: 00:32 Time remaining: 00:02" at bounding box center [704, 620] width 962 height 28
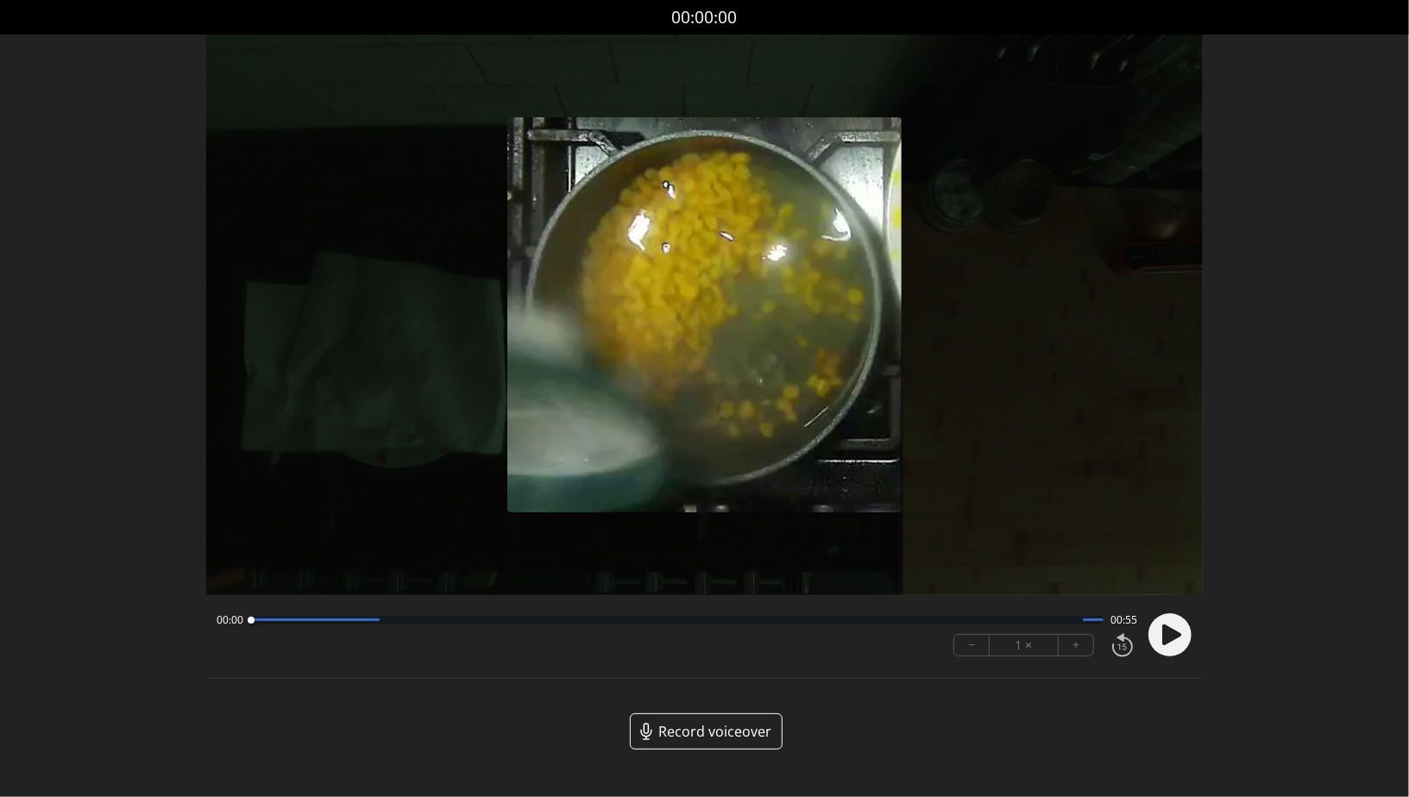
click at [443, 617] on div at bounding box center [676, 620] width 853 height 9
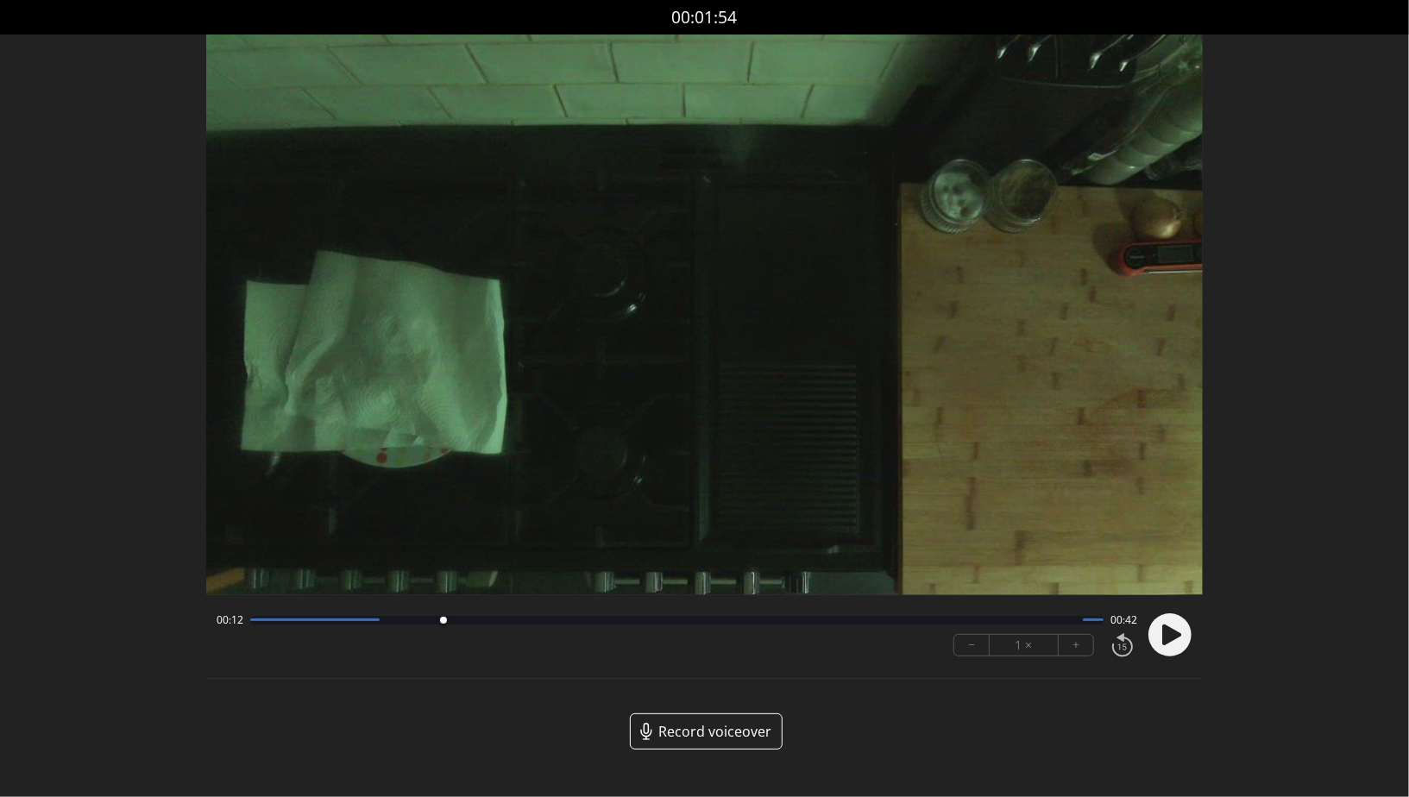
click at [572, 618] on div at bounding box center [676, 620] width 853 height 9
click at [744, 638] on div "00:20 00:34 − 1 × +" at bounding box center [674, 635] width 928 height 59
click at [772, 609] on div "00:20 00:34 − 1 × +" at bounding box center [674, 635] width 928 height 59
click at [842, 615] on div "00:20 00:34" at bounding box center [677, 620] width 921 height 14
click at [871, 624] on div at bounding box center [676, 620] width 853 height 9
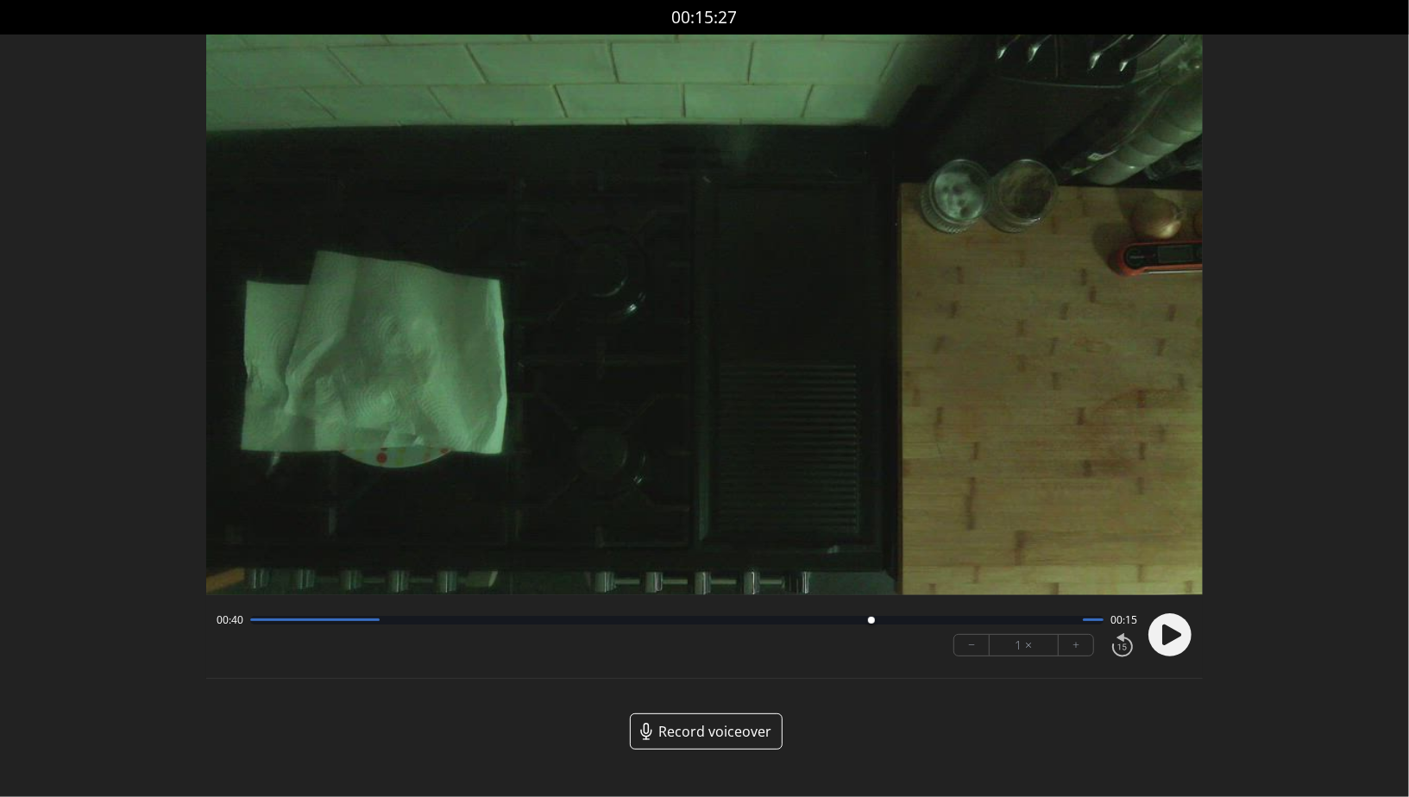
click at [944, 618] on div at bounding box center [676, 620] width 853 height 9
click at [971, 620] on div at bounding box center [676, 620] width 853 height 9
click at [1015, 627] on div "− 1 × +" at bounding box center [1042, 645] width 191 height 36
click at [1053, 625] on div "00:46 00:08" at bounding box center [677, 620] width 921 height 14
click at [986, 617] on div at bounding box center [676, 620] width 853 height 9
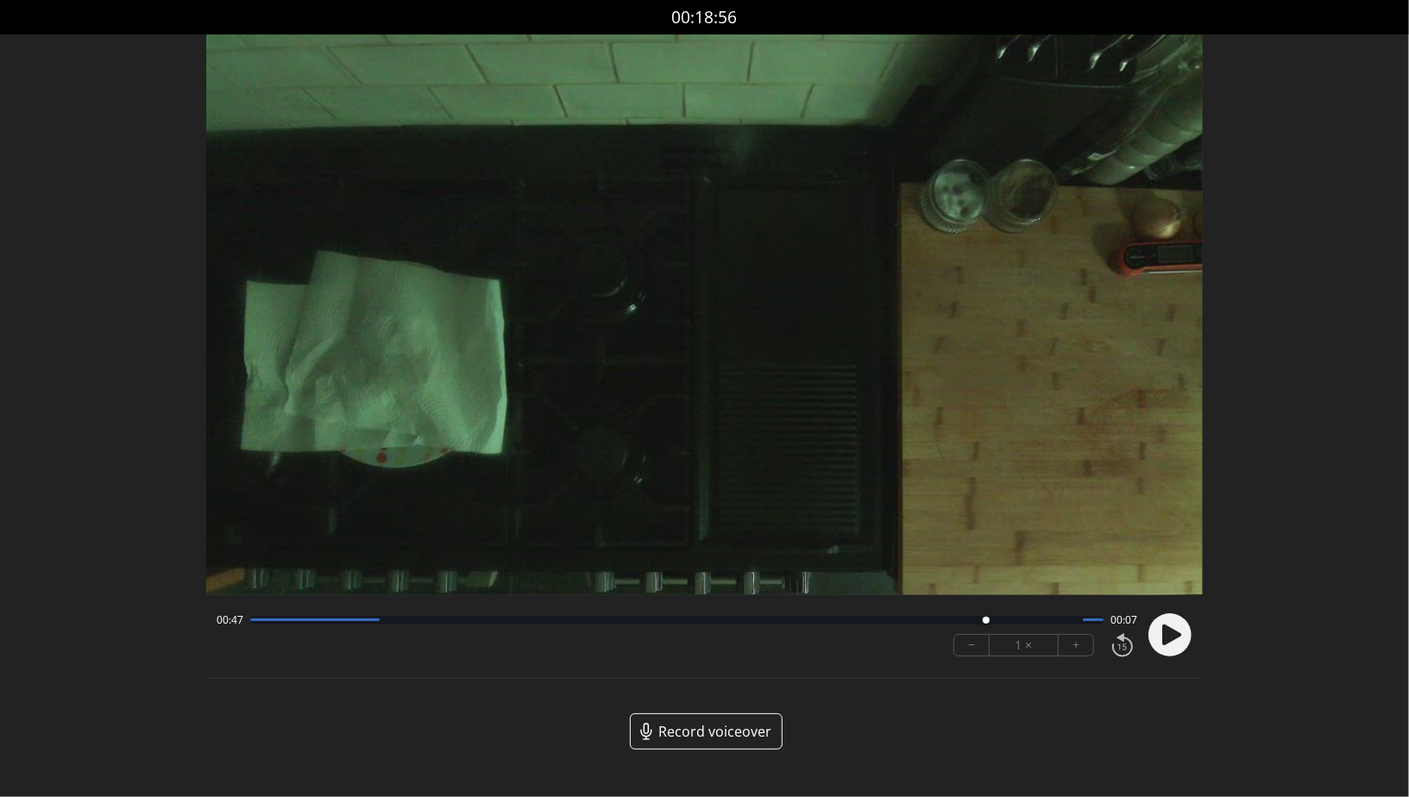
click at [406, 634] on div "00:47 00:07 − 1 × +" at bounding box center [674, 635] width 928 height 59
click at [388, 620] on div at bounding box center [676, 620] width 853 height 9
click at [1184, 641] on circle at bounding box center [1169, 634] width 43 height 43
